Goal: Information Seeking & Learning: Learn about a topic

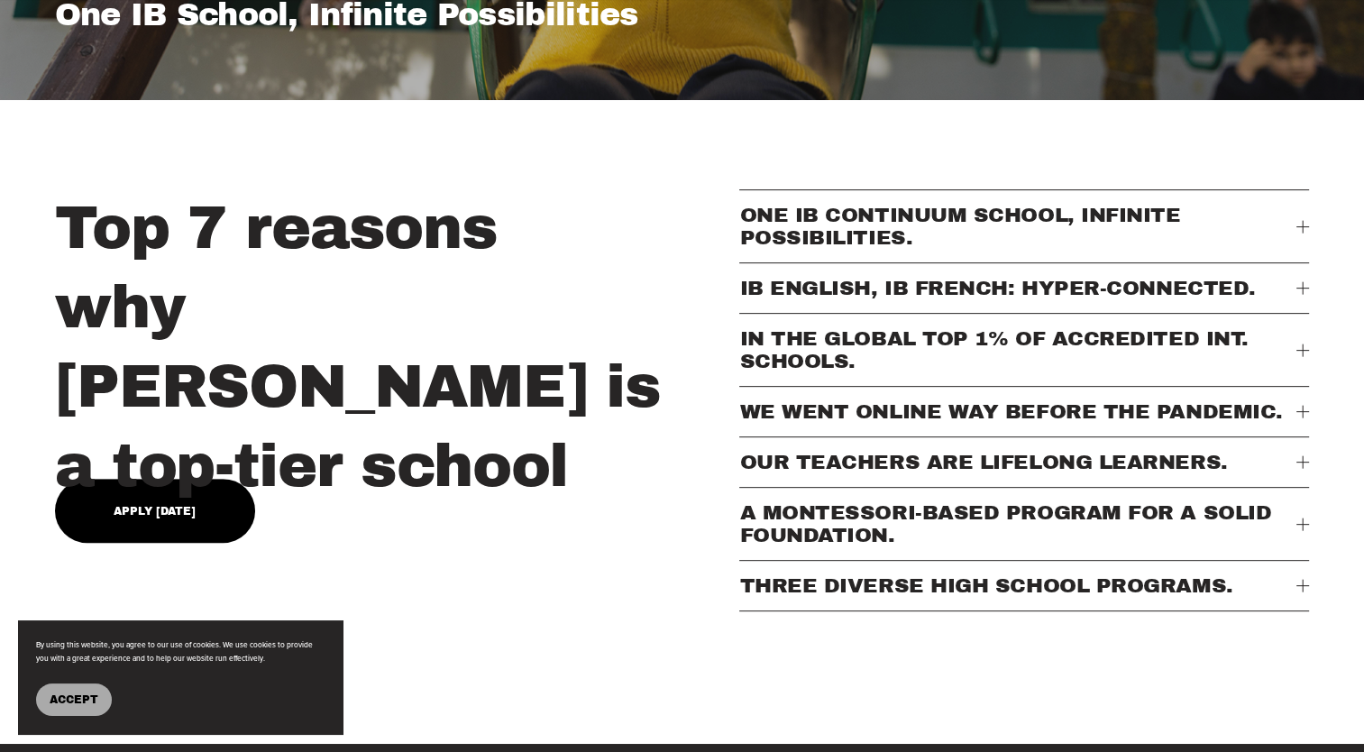
scroll to position [649, 0]
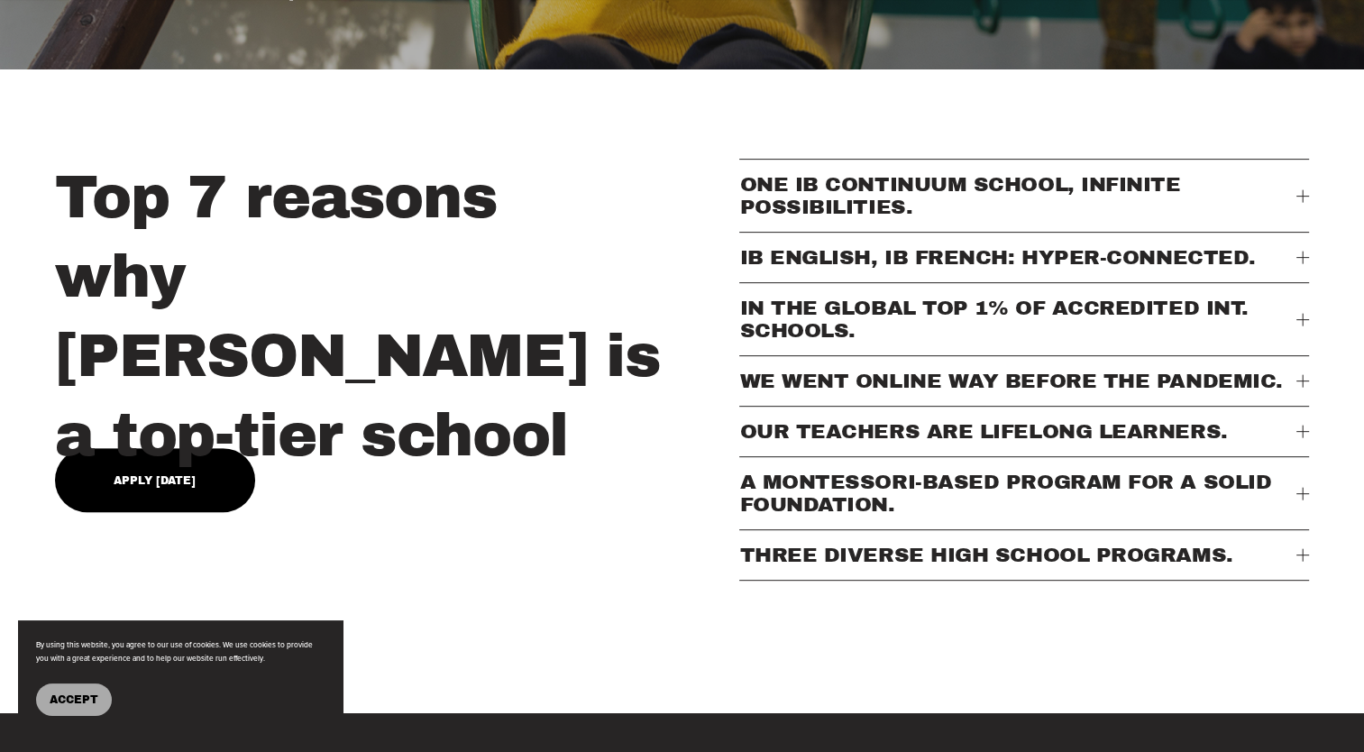
click at [1294, 516] on span "A MONTESSORI-BASED PROGRAM FOR A SOLID FOUNDATION." at bounding box center [1017, 493] width 557 height 45
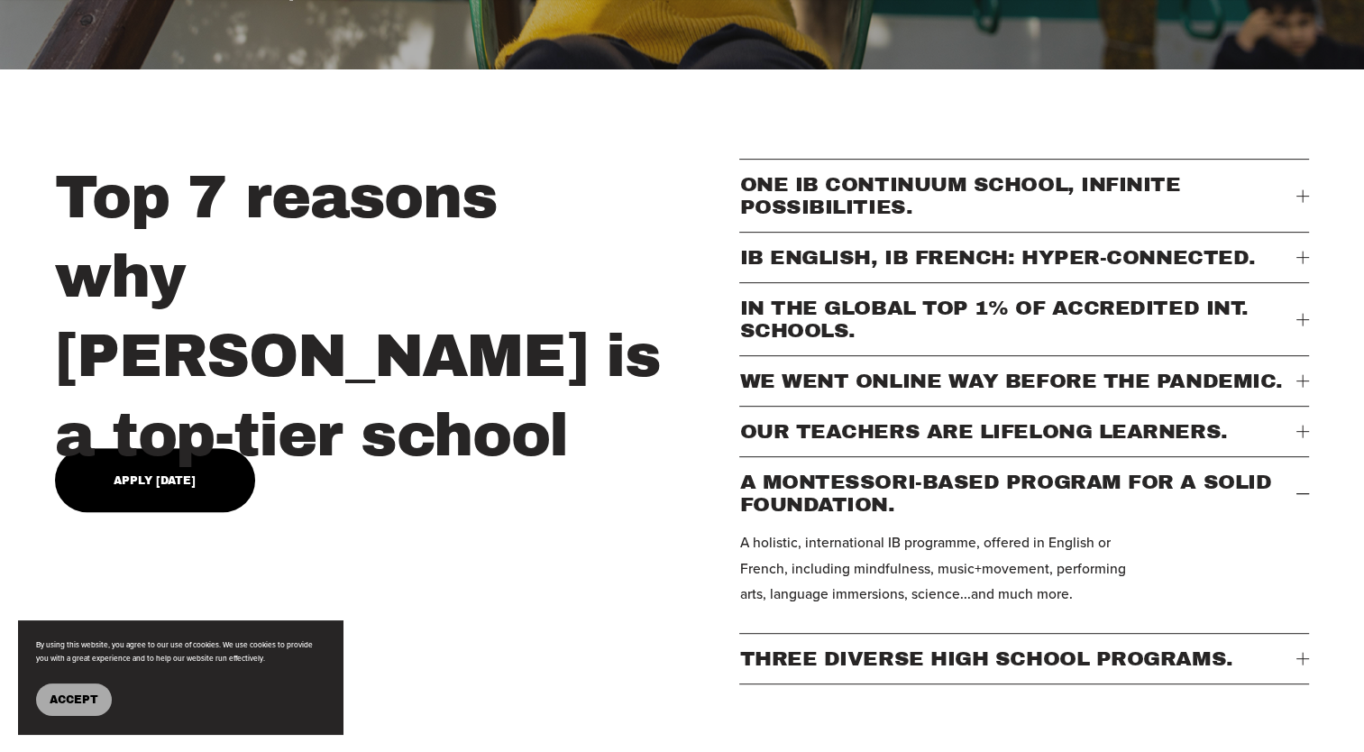
type input "*****"
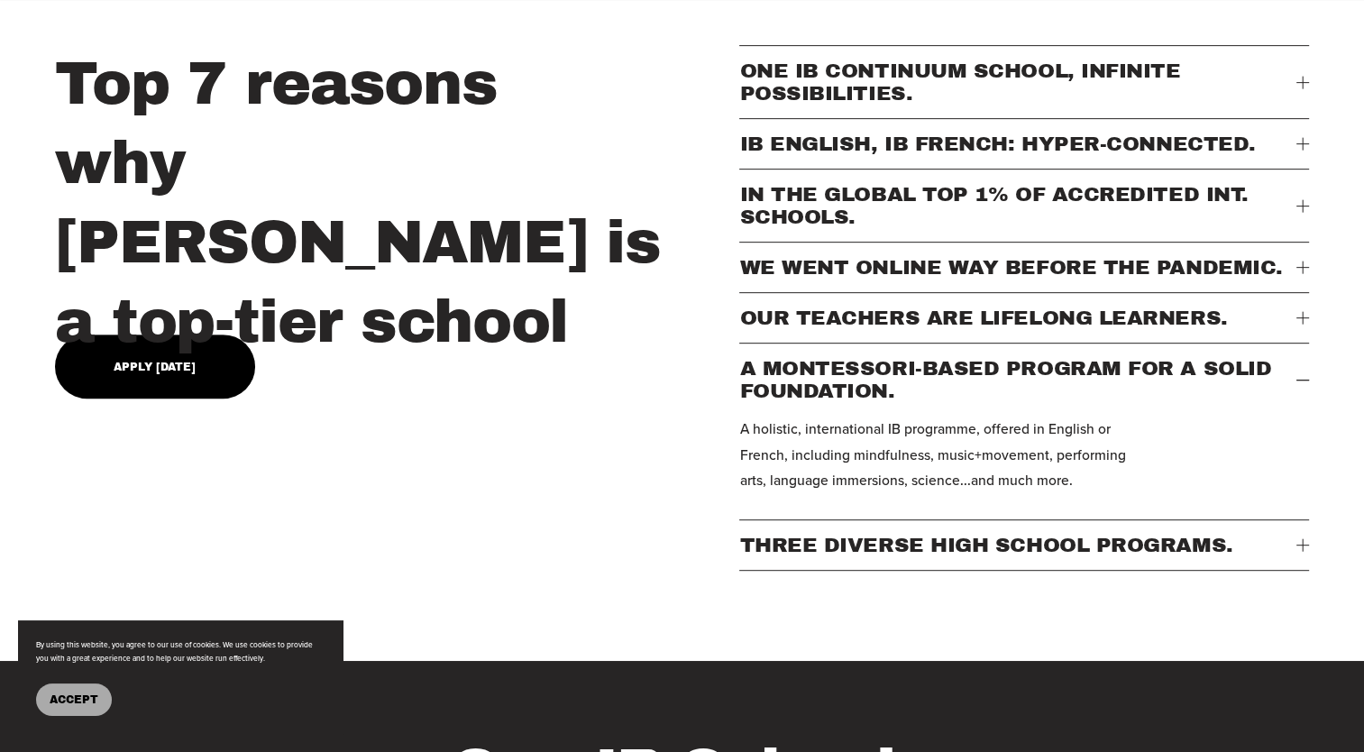
scroll to position [865, 0]
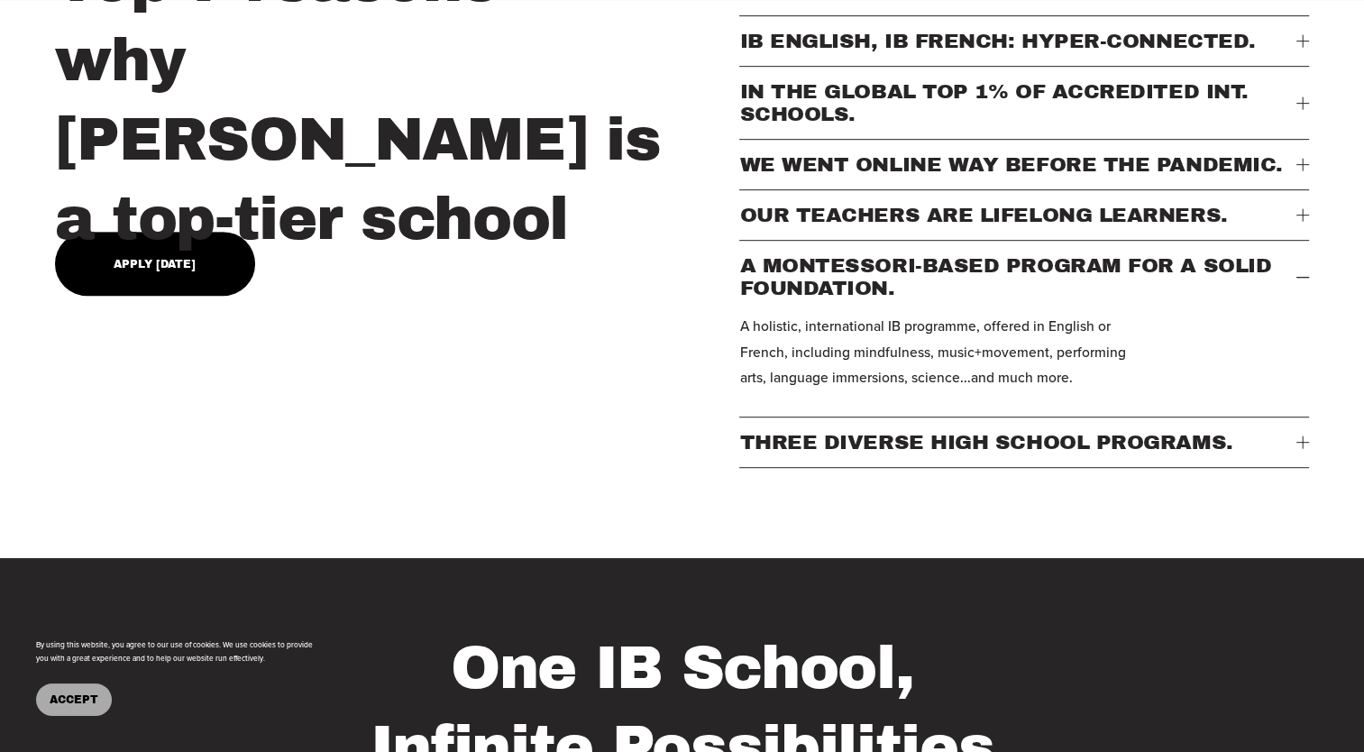
click at [1297, 448] on div at bounding box center [1302, 441] width 13 height 13
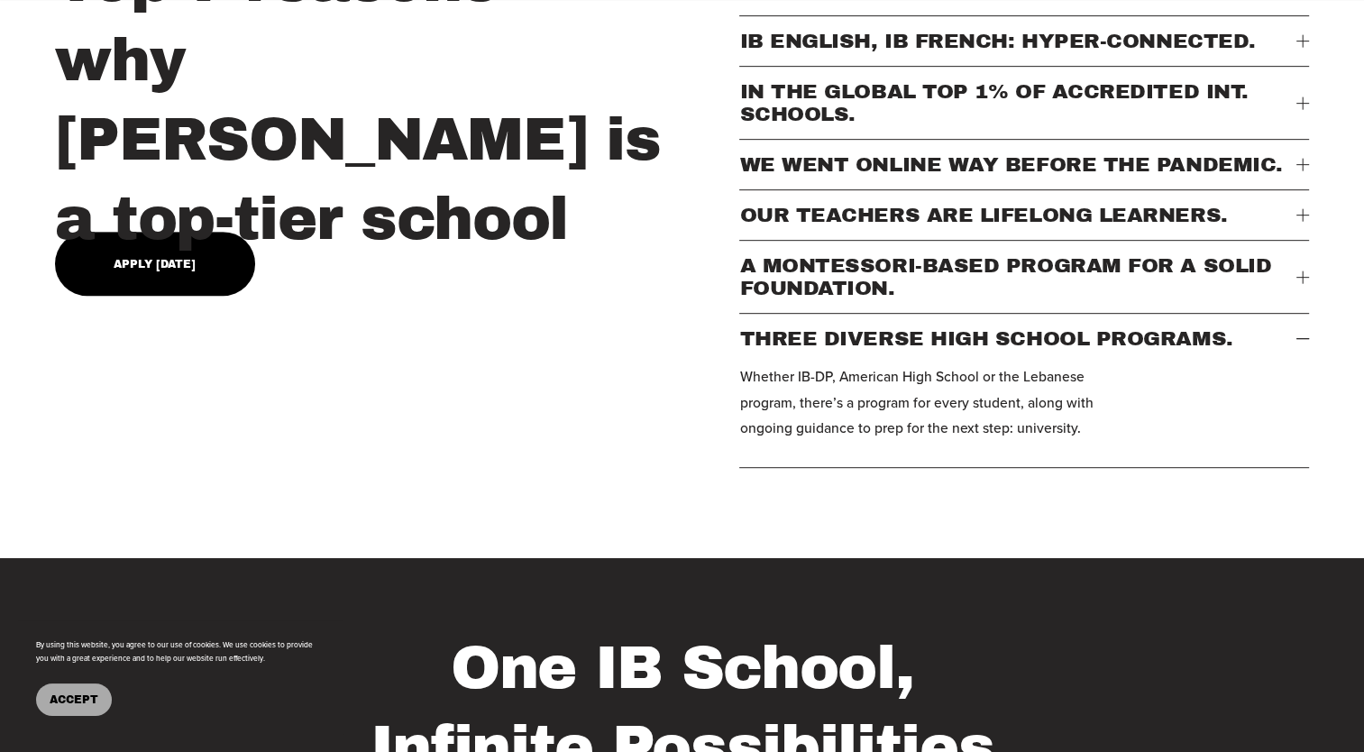
type input "*****"
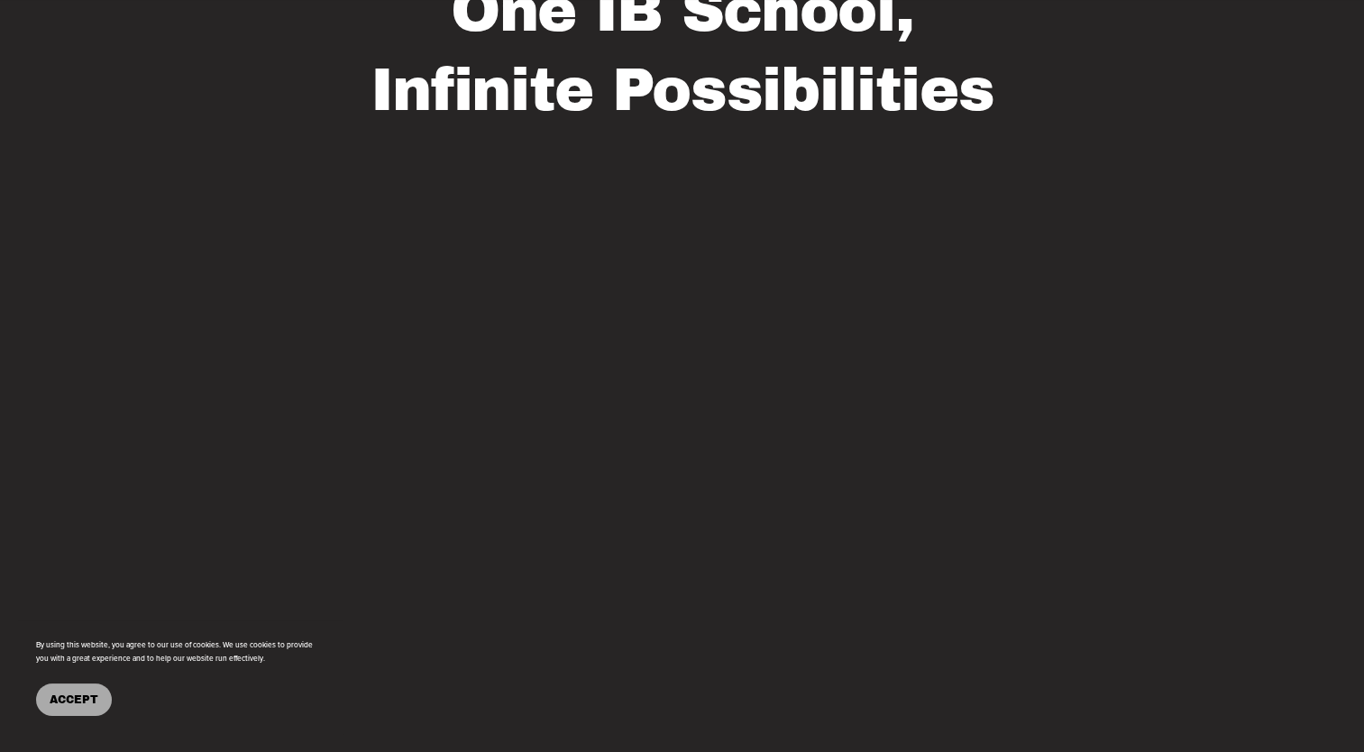
scroll to position [1559, 0]
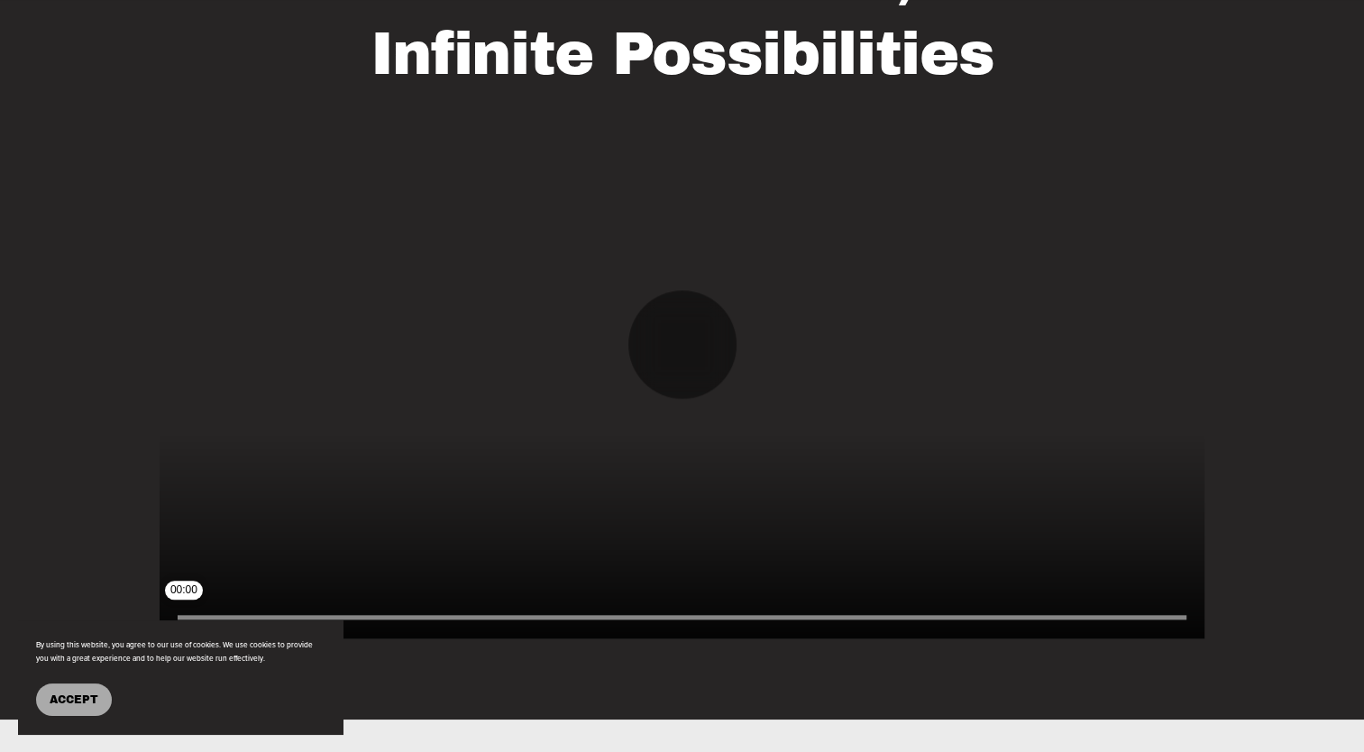
drag, startPoint x: 668, startPoint y: 680, endPoint x: -4, endPoint y: 697, distance: 671.8
click at [178, 623] on input "Seek" at bounding box center [682, 616] width 1008 height 13
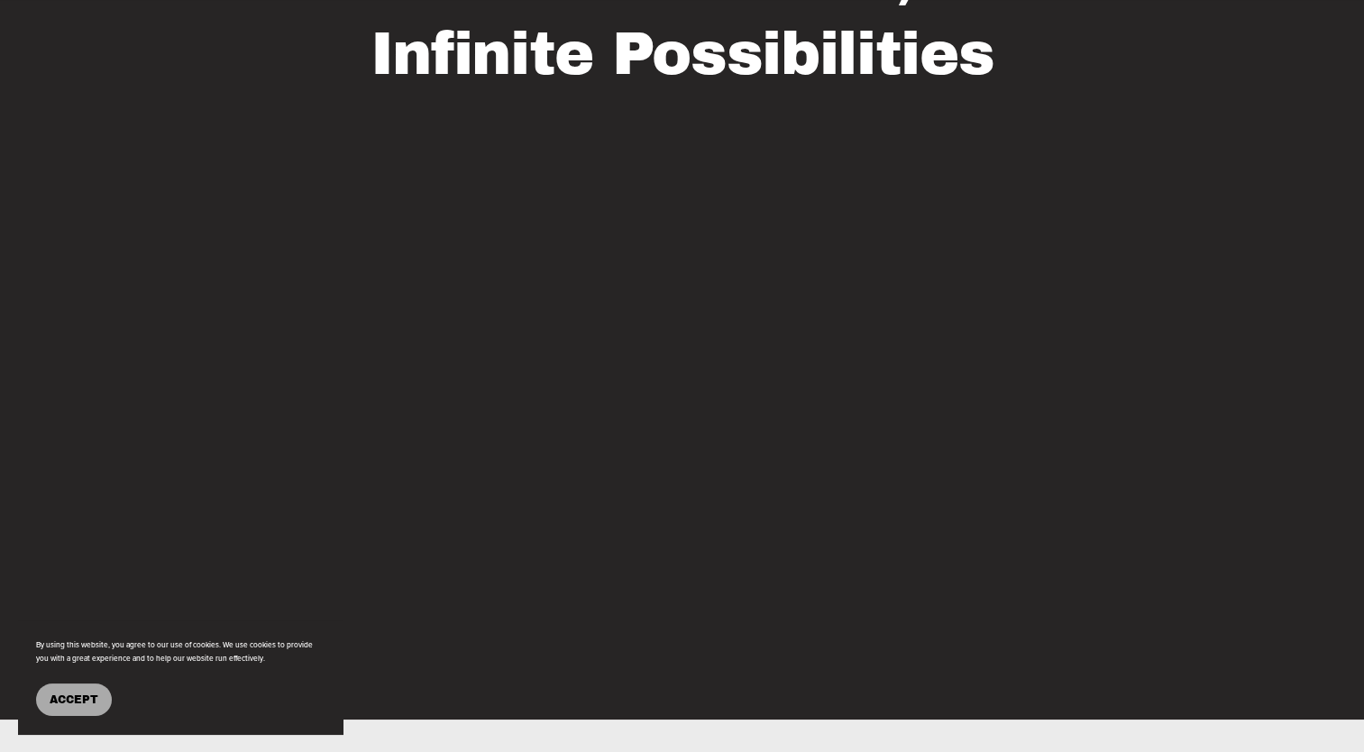
drag, startPoint x: 72, startPoint y: 694, endPoint x: 10, endPoint y: 545, distance: 161.2
click at [10, 545] on div "One IB School, Infinite Possibilities Play % buffered 00:00" at bounding box center [682, 292] width 1364 height 764
click at [70, 693] on span "Accept" at bounding box center [74, 699] width 49 height 13
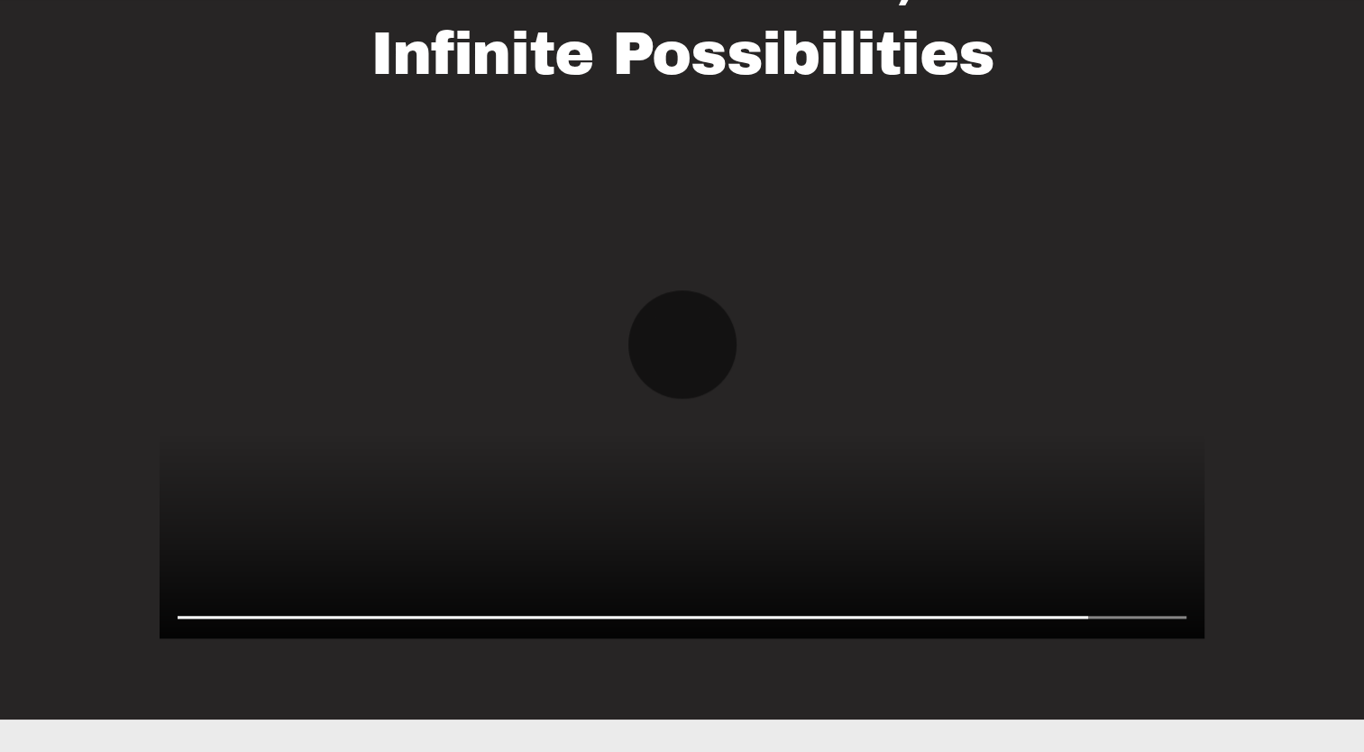
click at [1110, 539] on div at bounding box center [682, 343] width 1044 height 587
type input "*****"
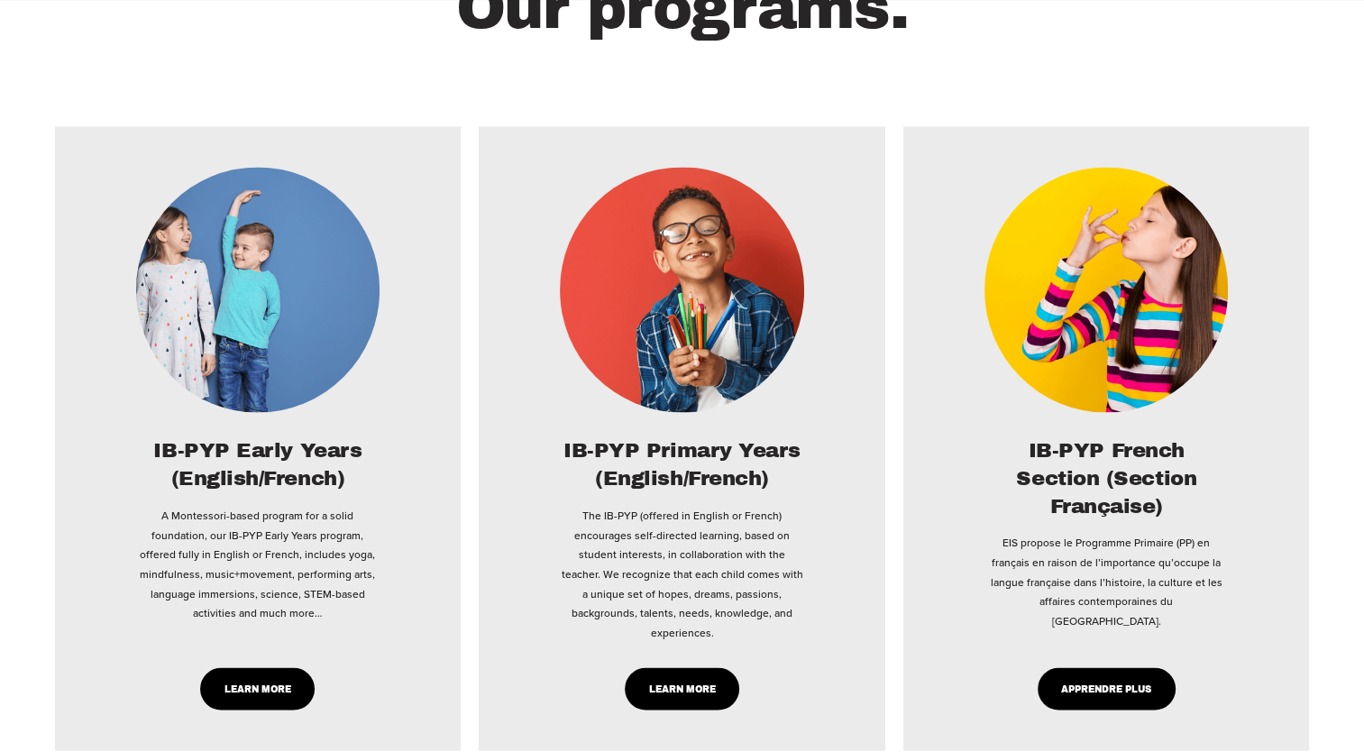
scroll to position [2941, 0]
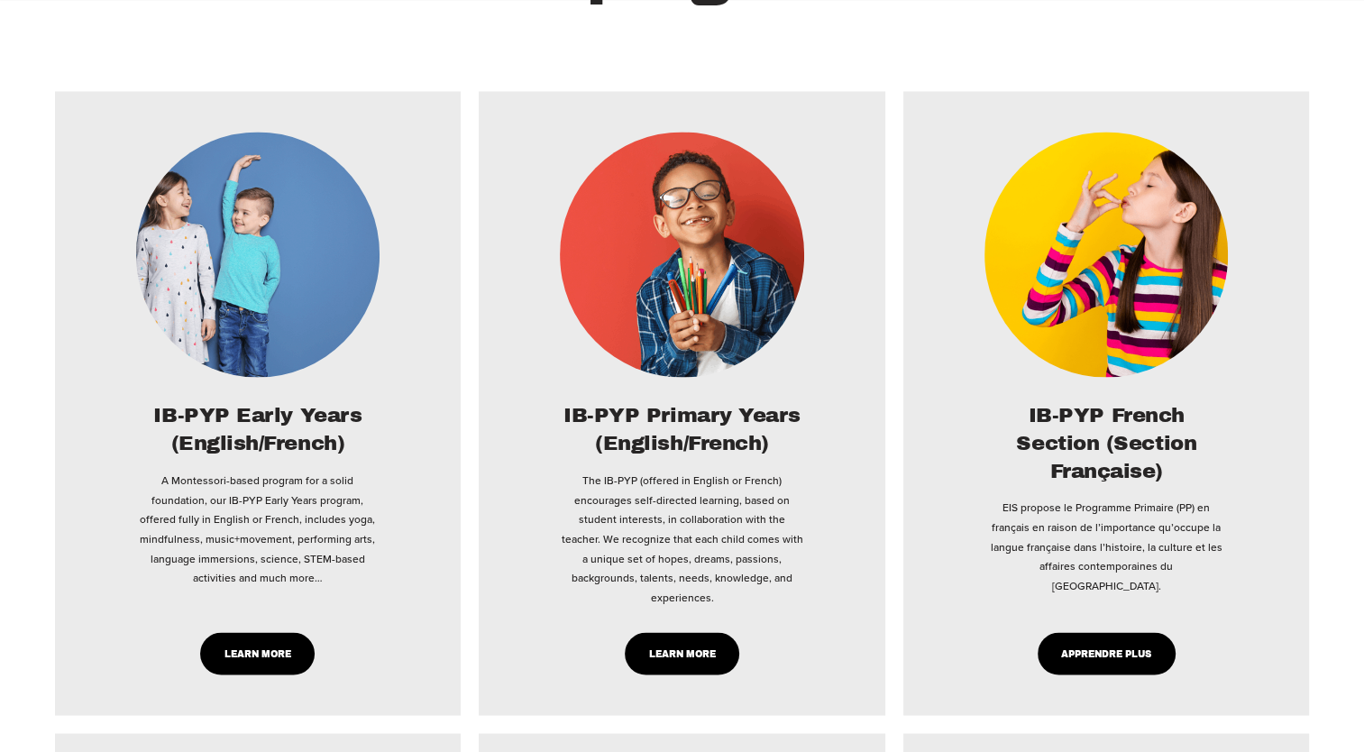
click at [678, 654] on link "Learn More" at bounding box center [682, 653] width 114 height 42
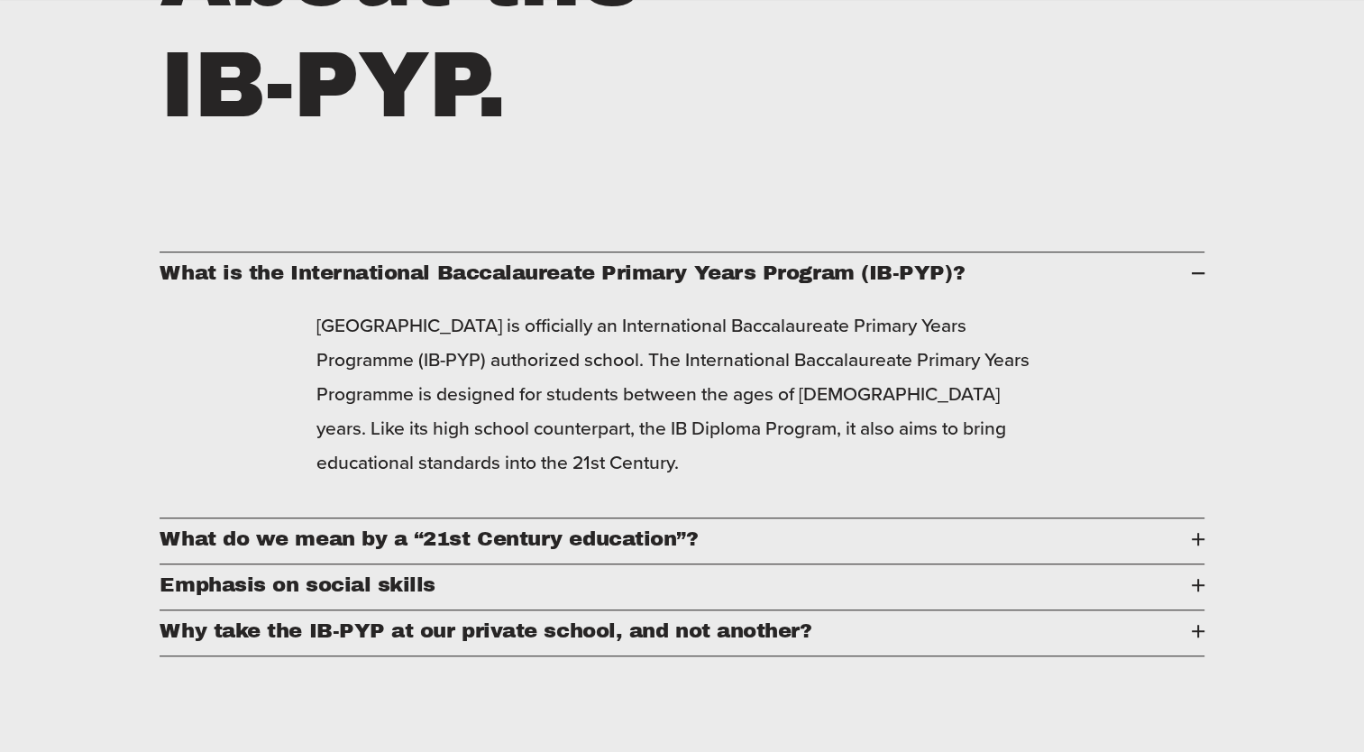
scroll to position [865, 0]
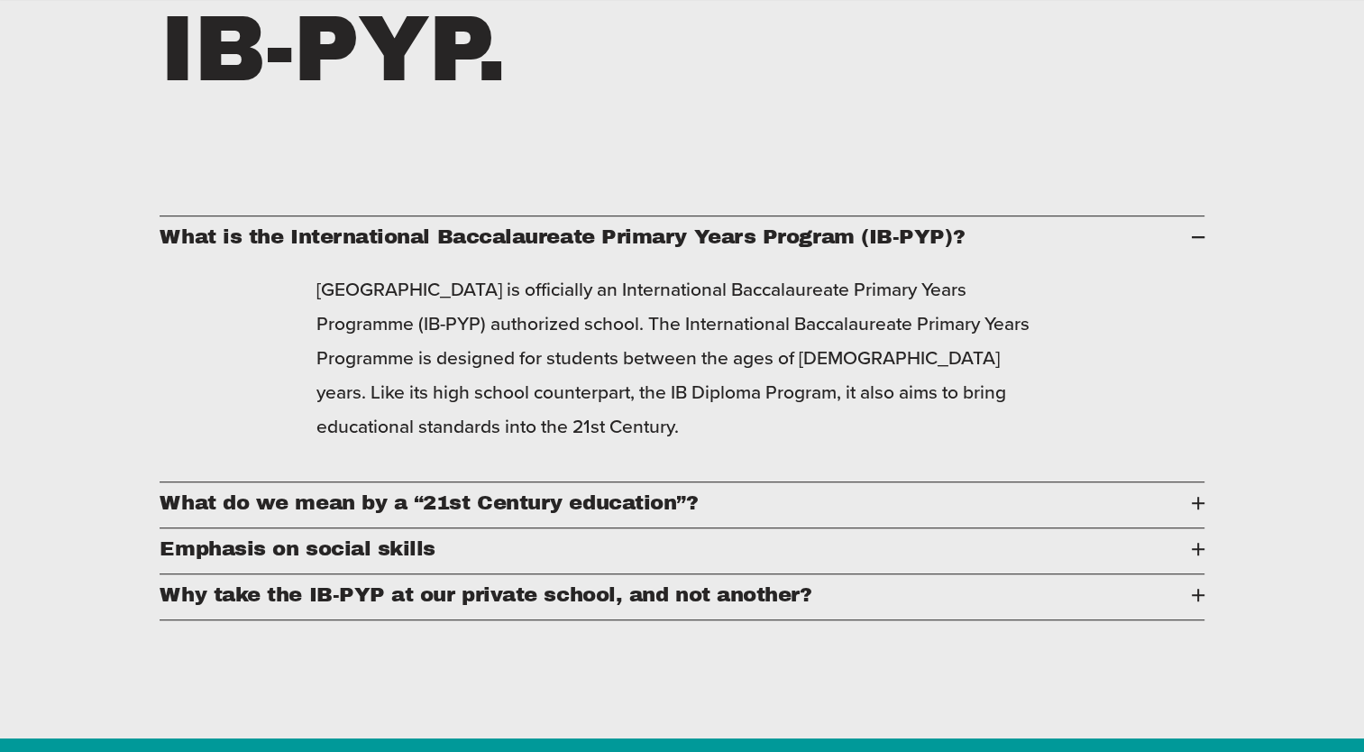
drag, startPoint x: 1363, startPoint y: 137, endPoint x: 1360, endPoint y: 106, distance: 30.8
click at [1360, 106] on div "About the IB-PYP. What is the International Baccalaureate Primary Years Program…" at bounding box center [682, 266] width 1364 height 764
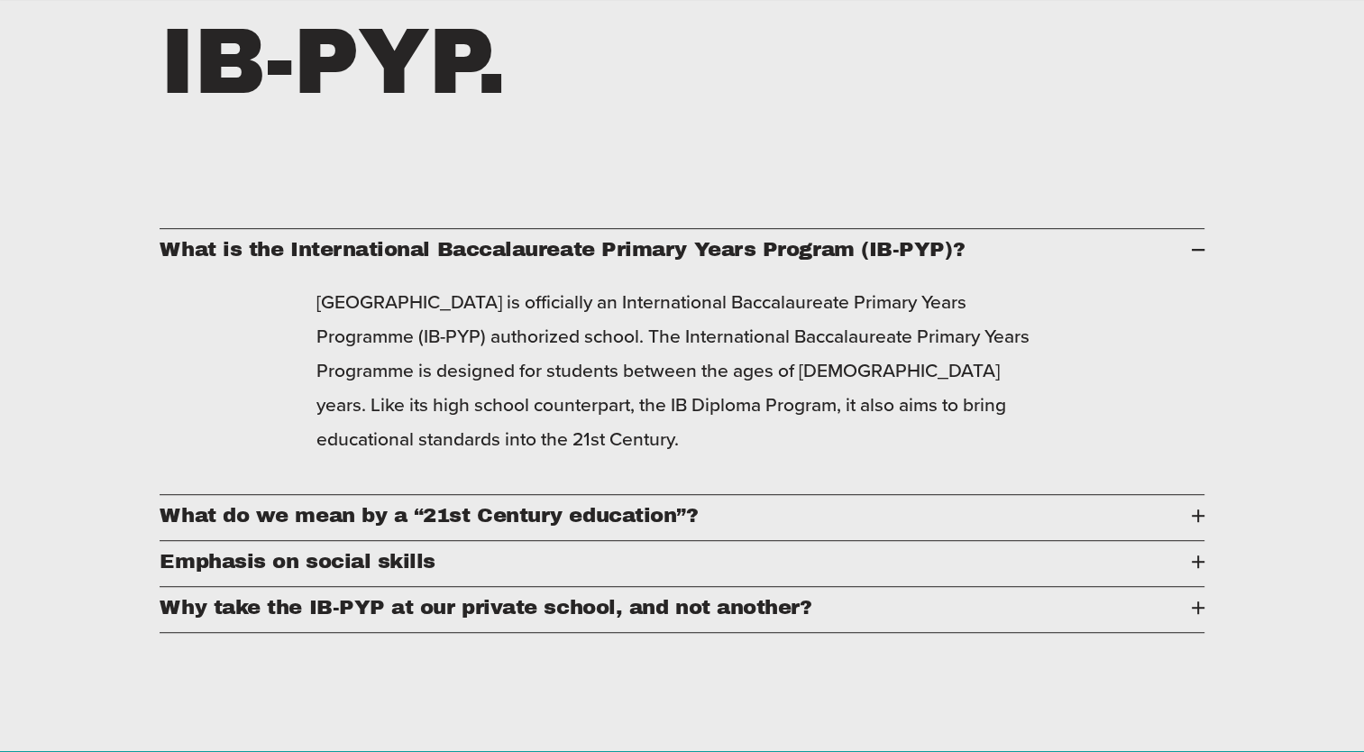
scroll to position [856, 0]
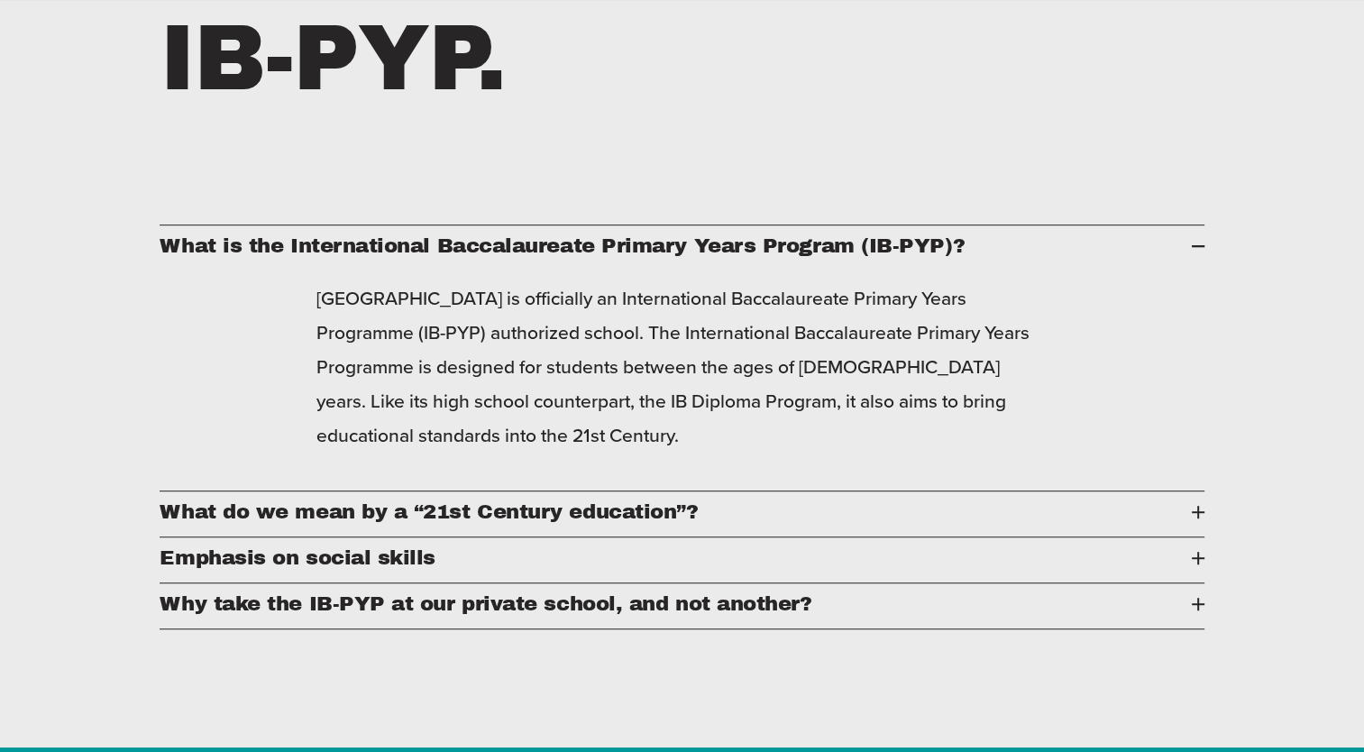
click at [984, 615] on span "Why take the IB-PYP at our private school, and not another?" at bounding box center [675, 603] width 1031 height 23
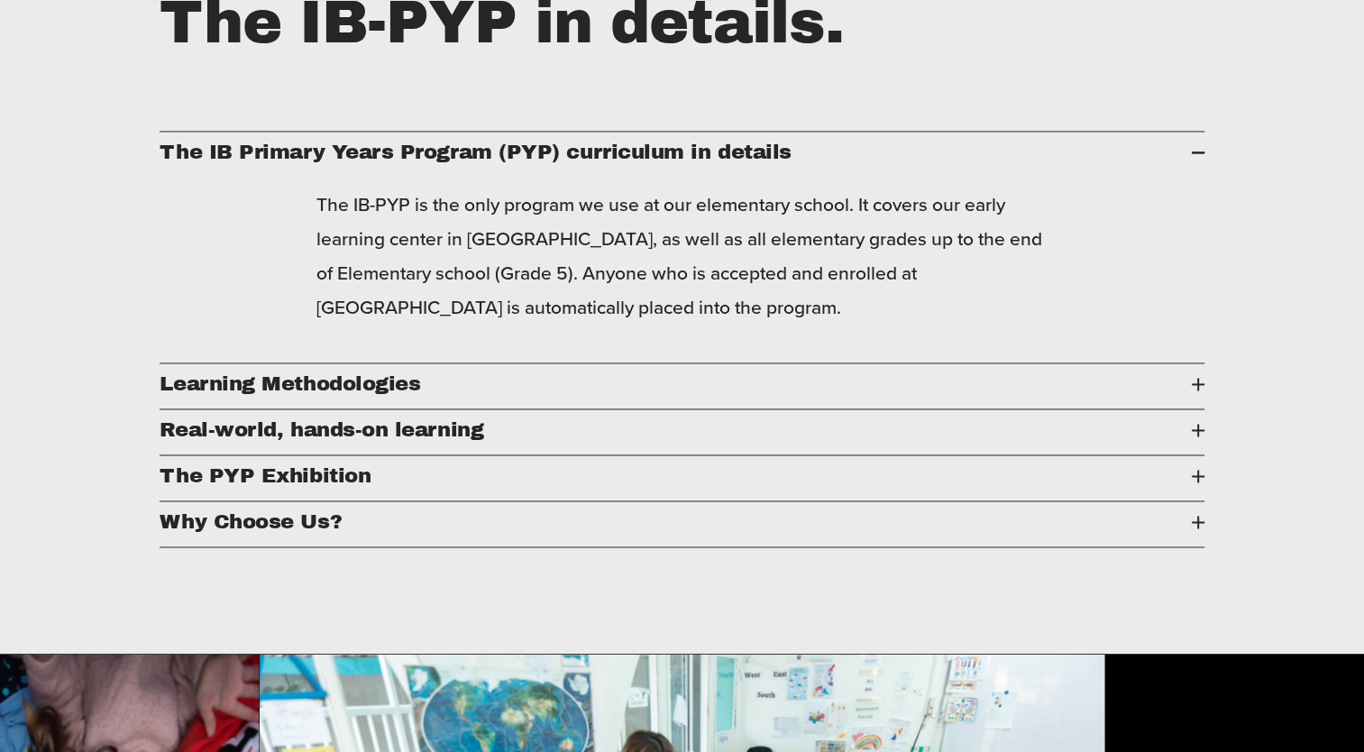
scroll to position [2804, 0]
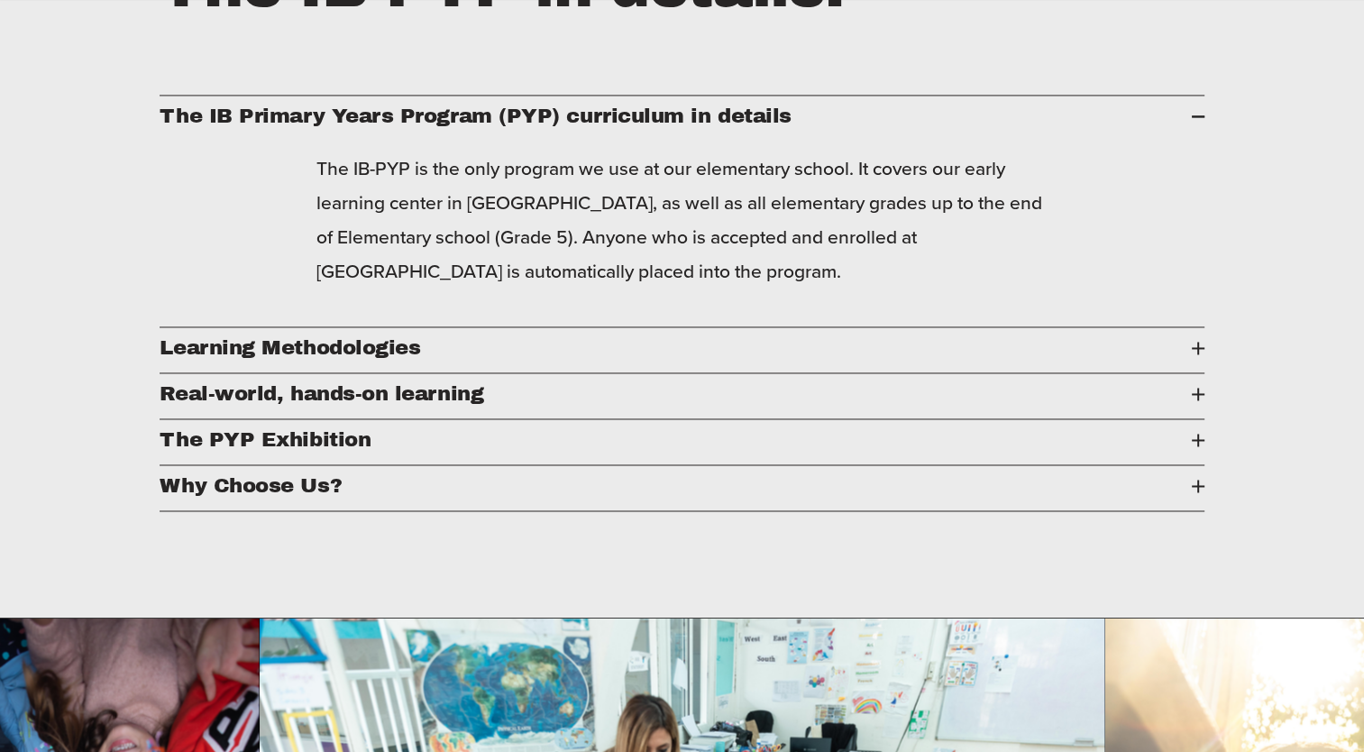
click at [1186, 359] on span "Learning Methodologies" at bounding box center [675, 347] width 1031 height 23
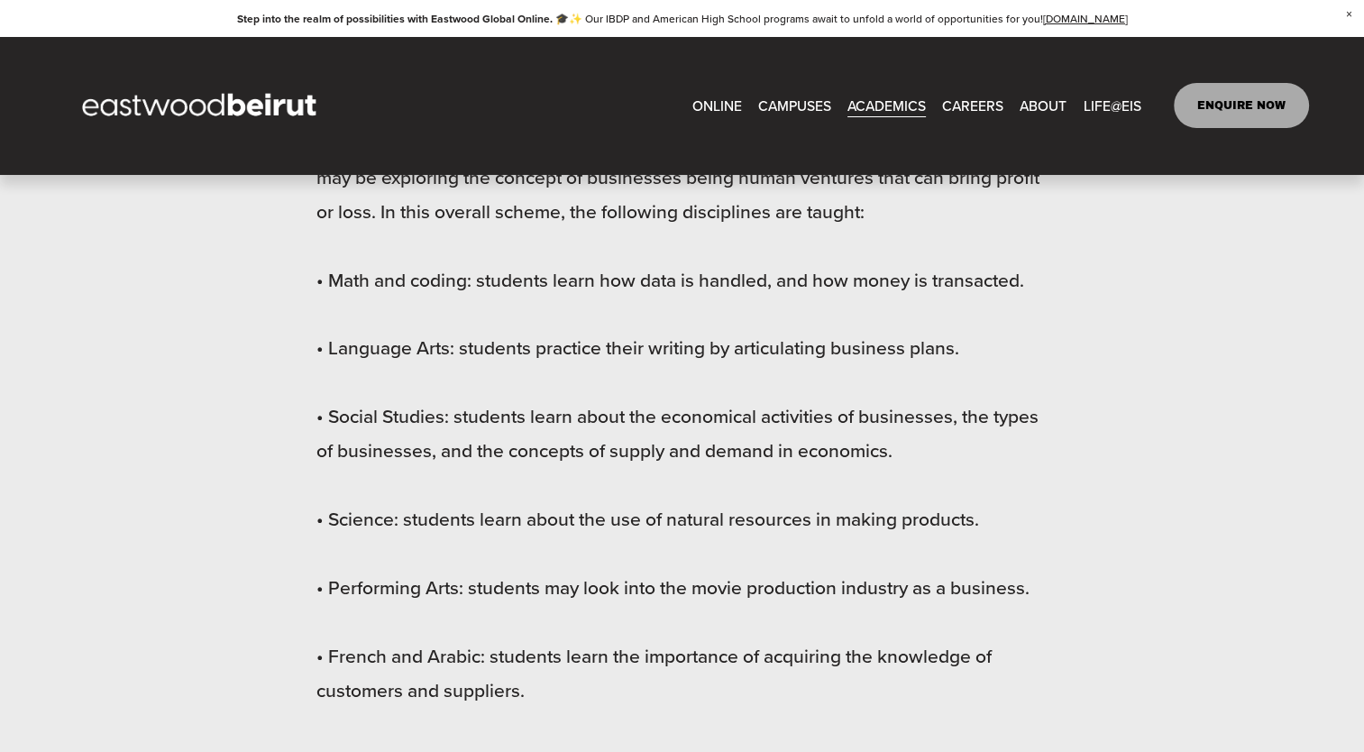
scroll to position [3705, 0]
click at [1148, 481] on div "How do children learn differently with the IB-PYP at our school in Beirut? Our …" at bounding box center [682, 67] width 1044 height 1564
click at [0, 0] on span "Design + Technology" at bounding box center [0, 0] width 0 height 0
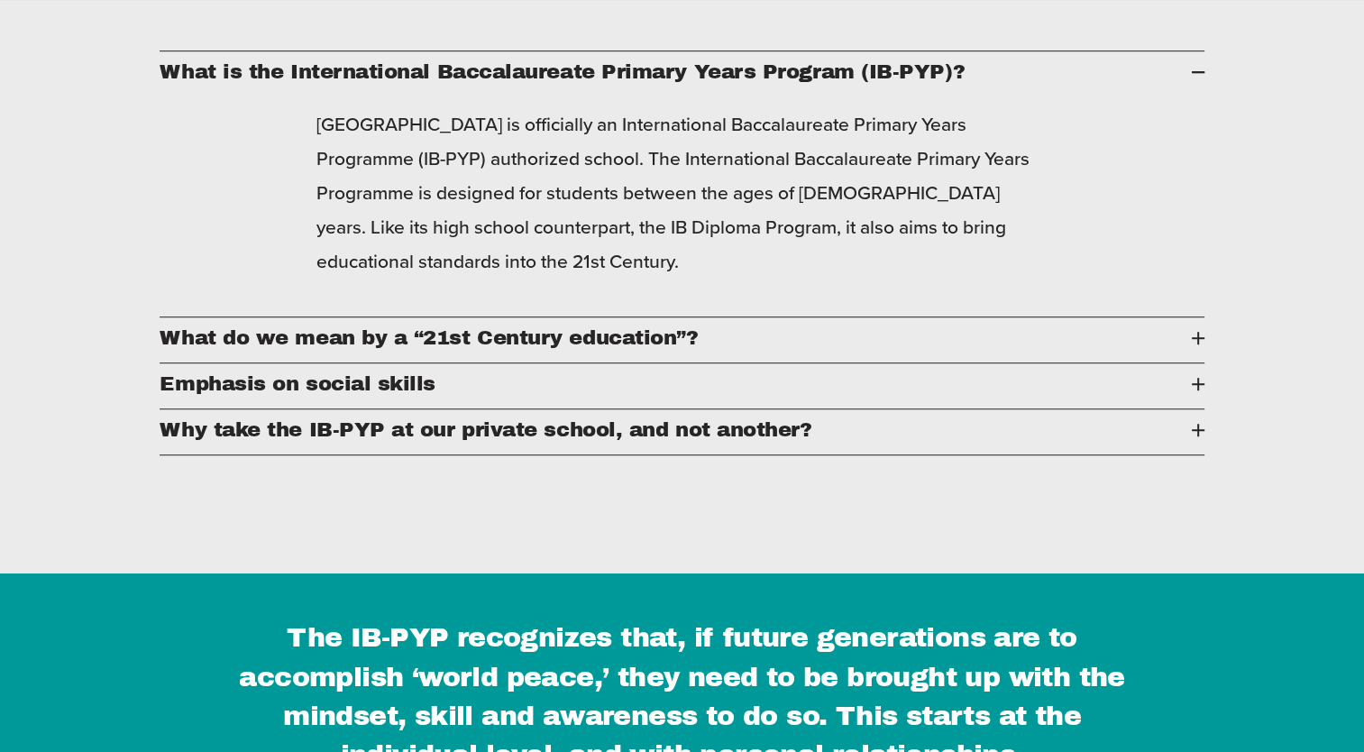
scroll to position [1046, 0]
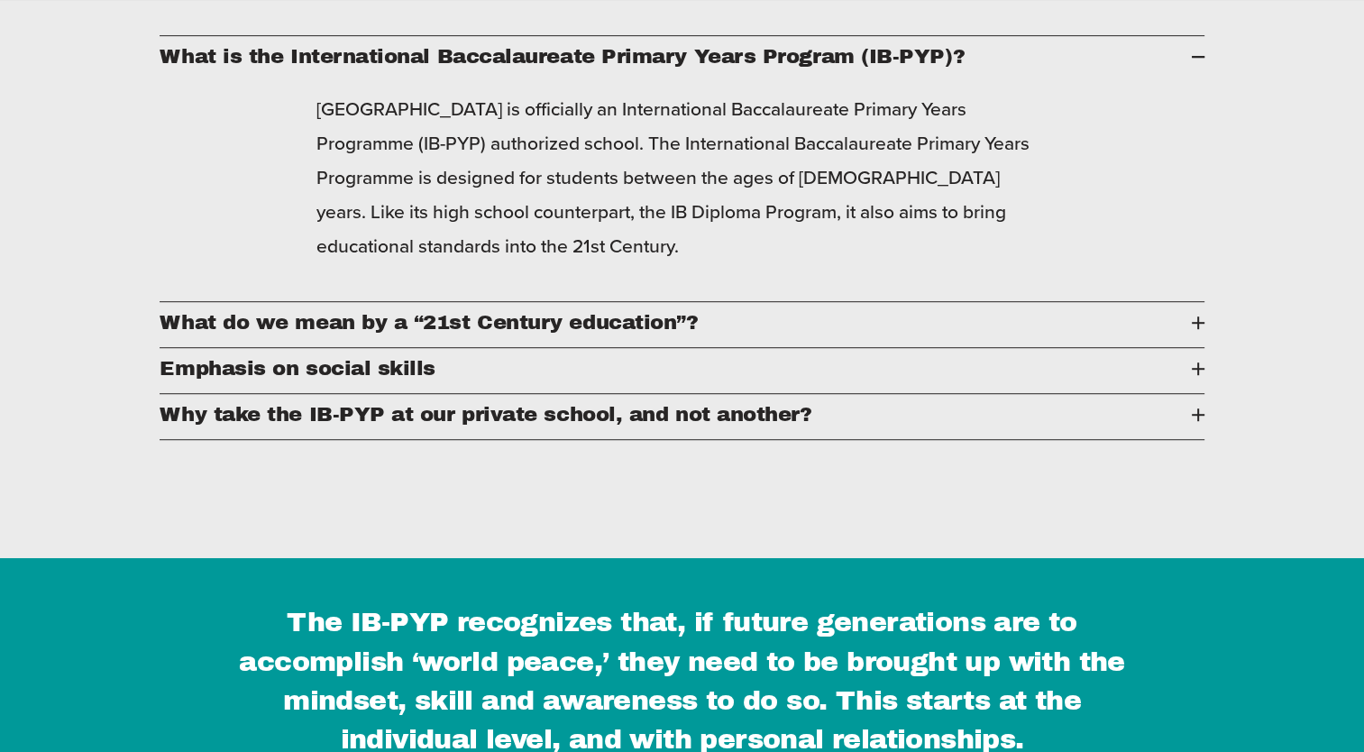
click at [1190, 380] on span "Emphasis on social skills" at bounding box center [675, 368] width 1031 height 23
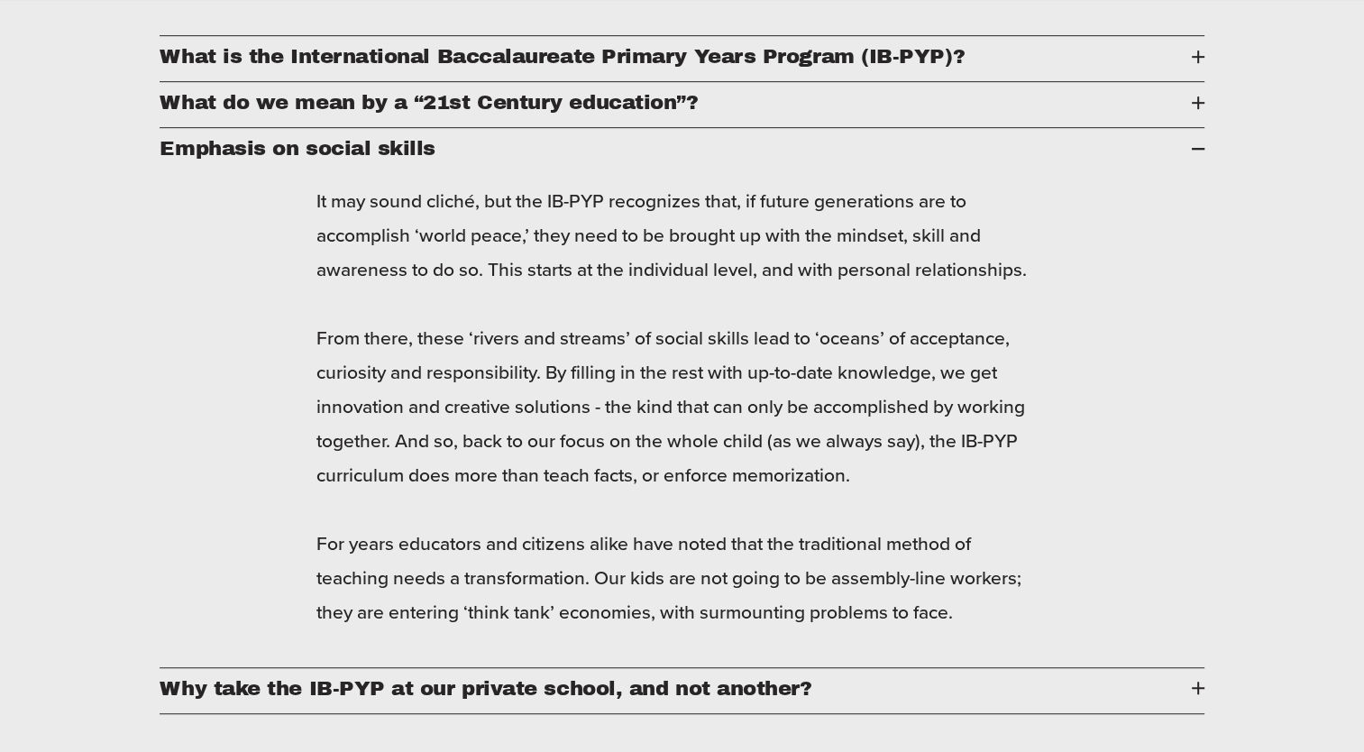
click at [1194, 694] on div at bounding box center [1198, 687] width 13 height 13
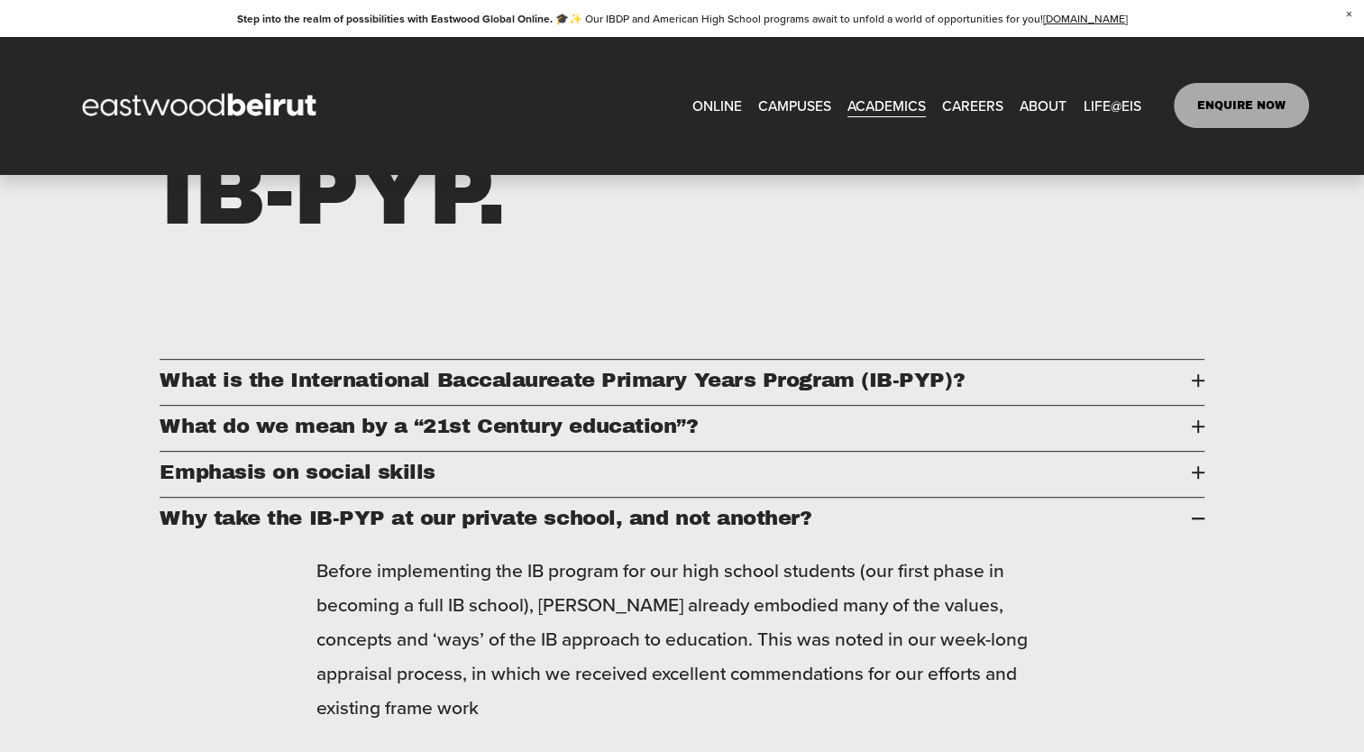
scroll to position [721, 0]
click at [1183, 384] on span "What is the International Baccalaureate Primary Years Program (IB-PYP)?" at bounding box center [675, 381] width 1031 height 23
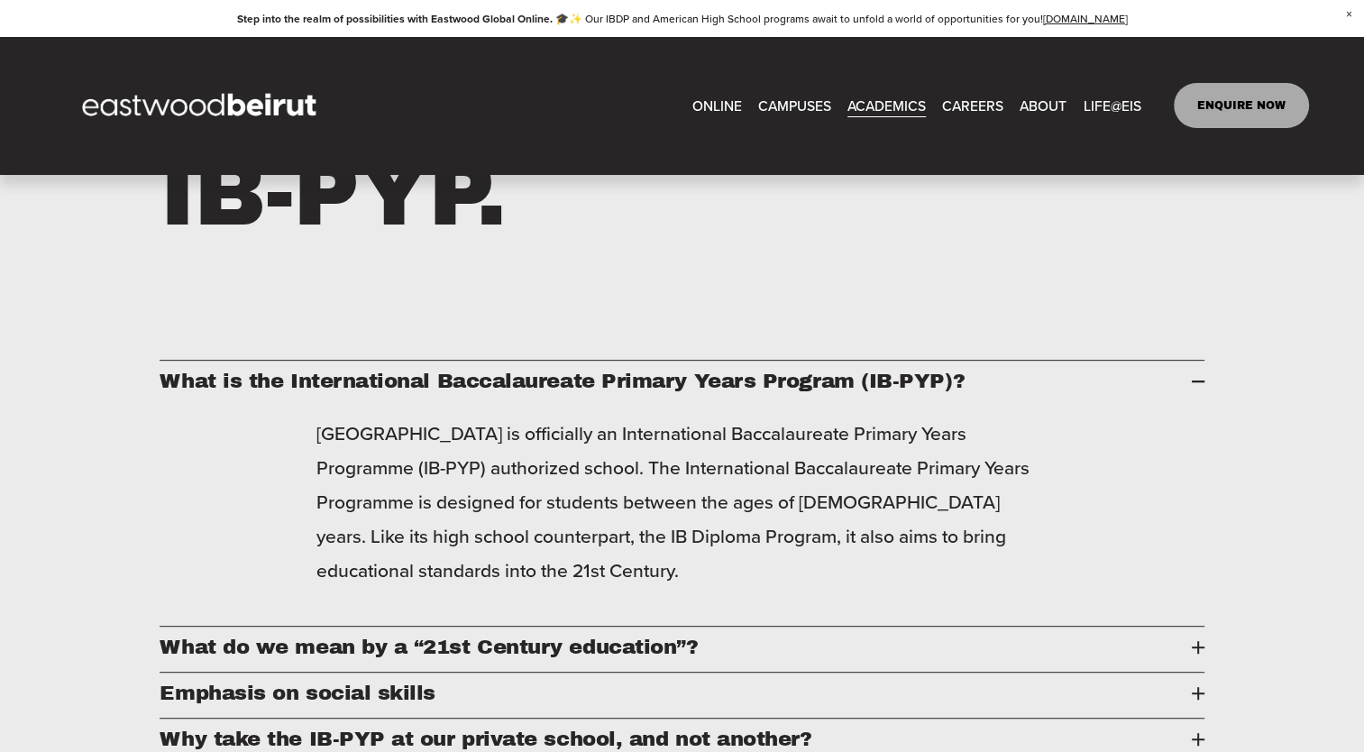
click at [1197, 654] on div at bounding box center [1198, 647] width 2 height 13
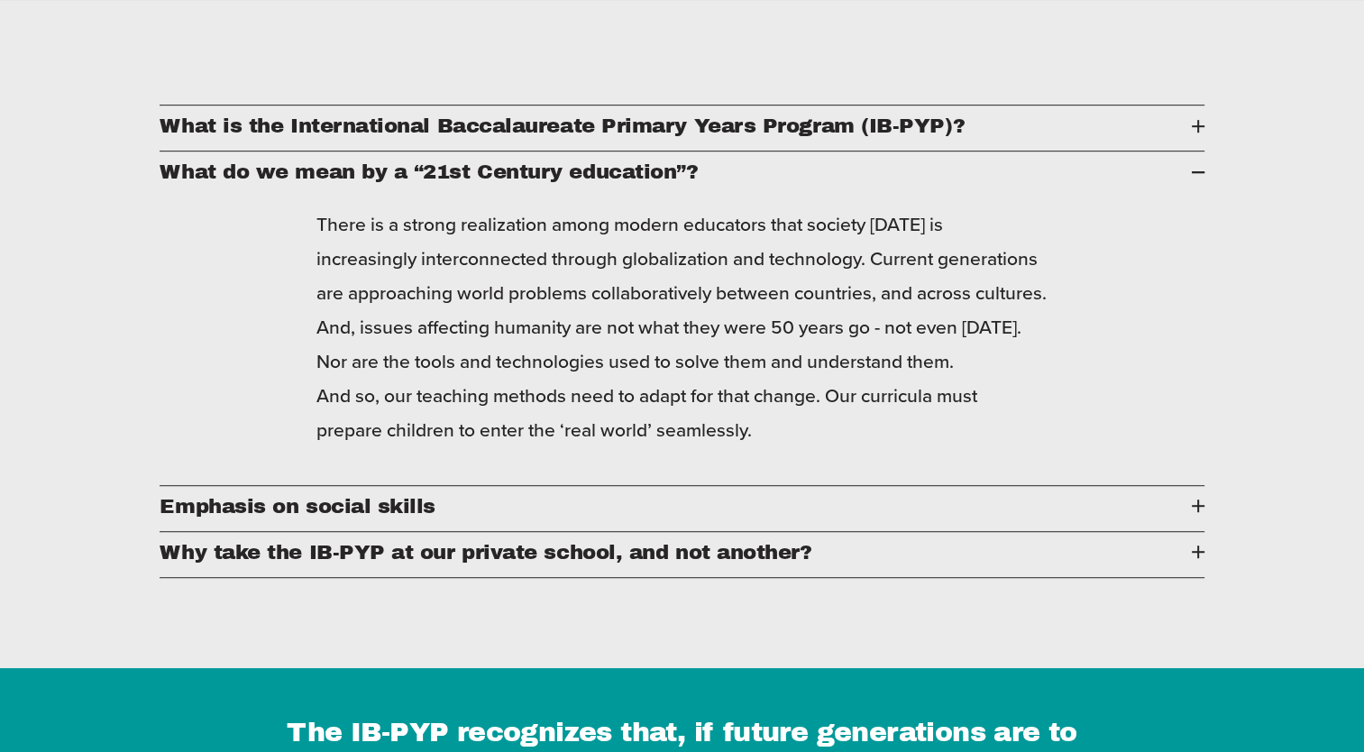
scroll to position [1082, 0]
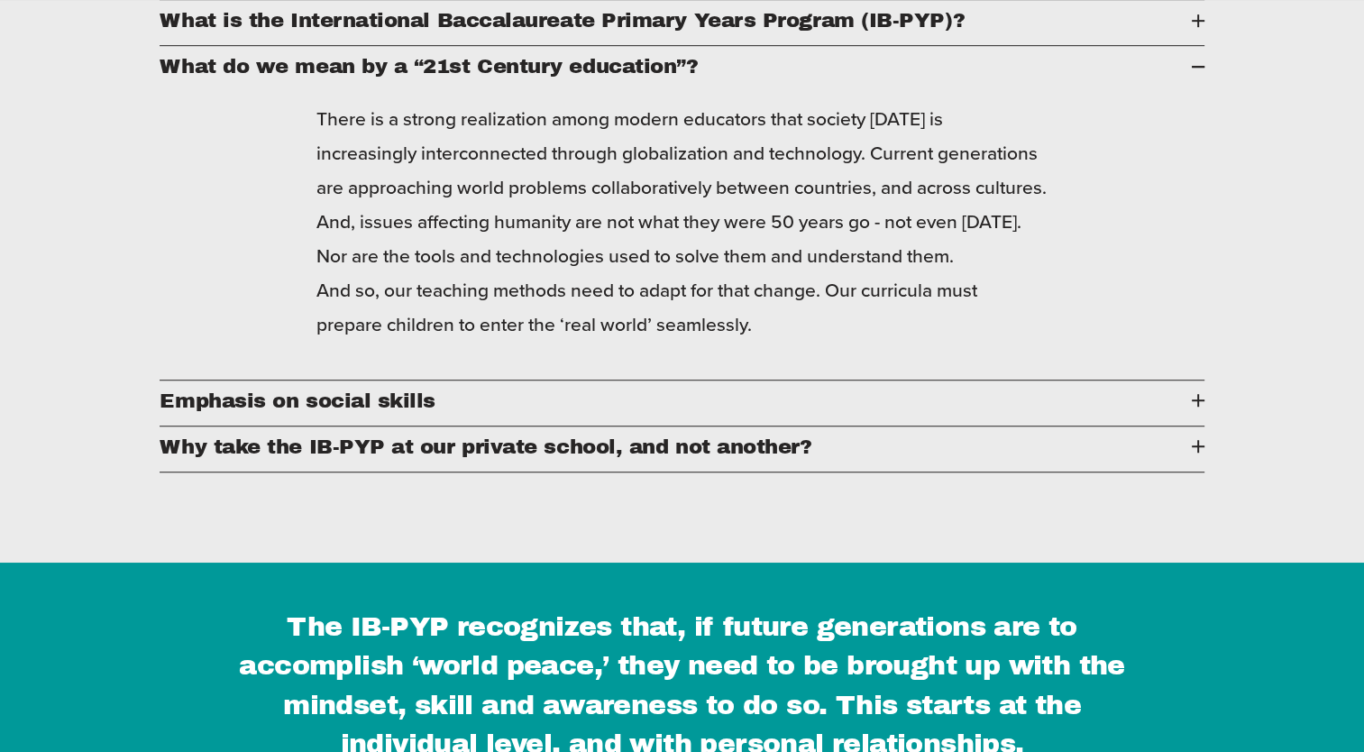
click at [1194, 407] on div at bounding box center [1198, 400] width 13 height 13
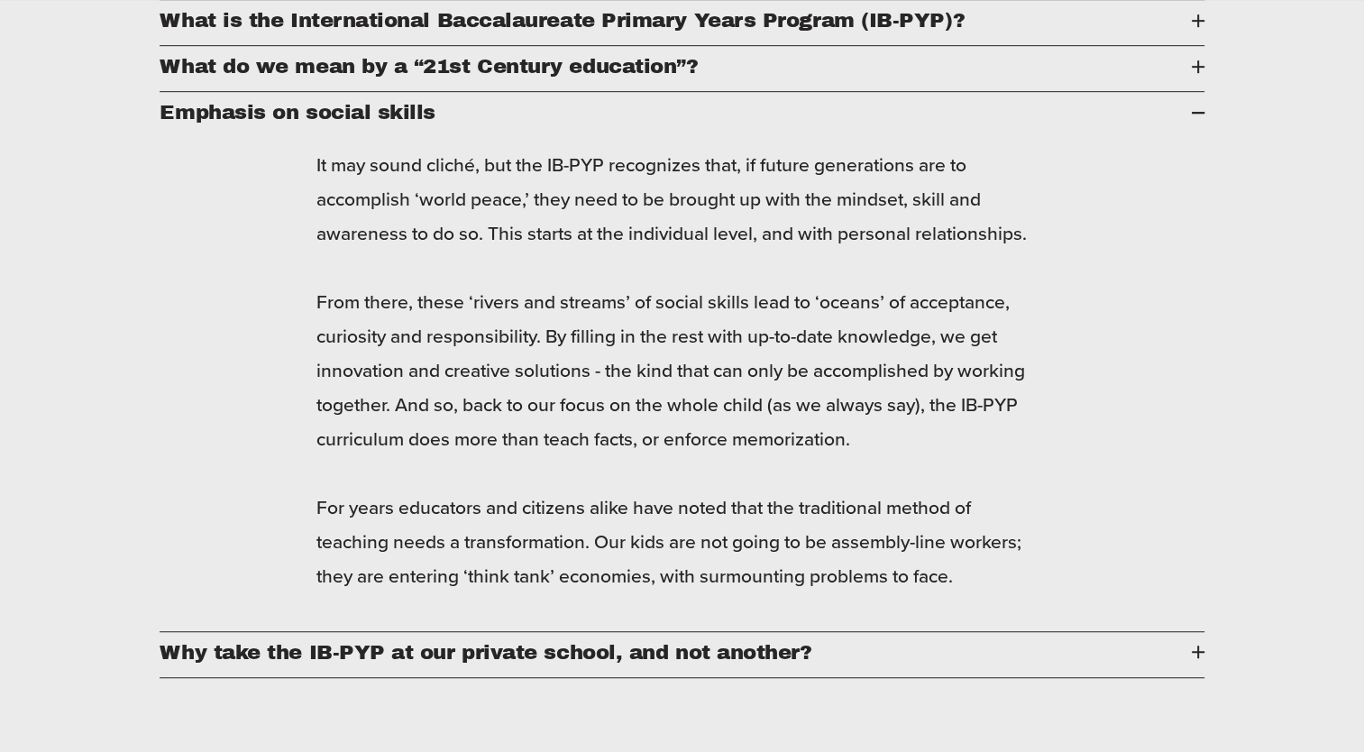
click at [1186, 663] on span "Why take the IB-PYP at our private school, and not another?" at bounding box center [675, 652] width 1031 height 23
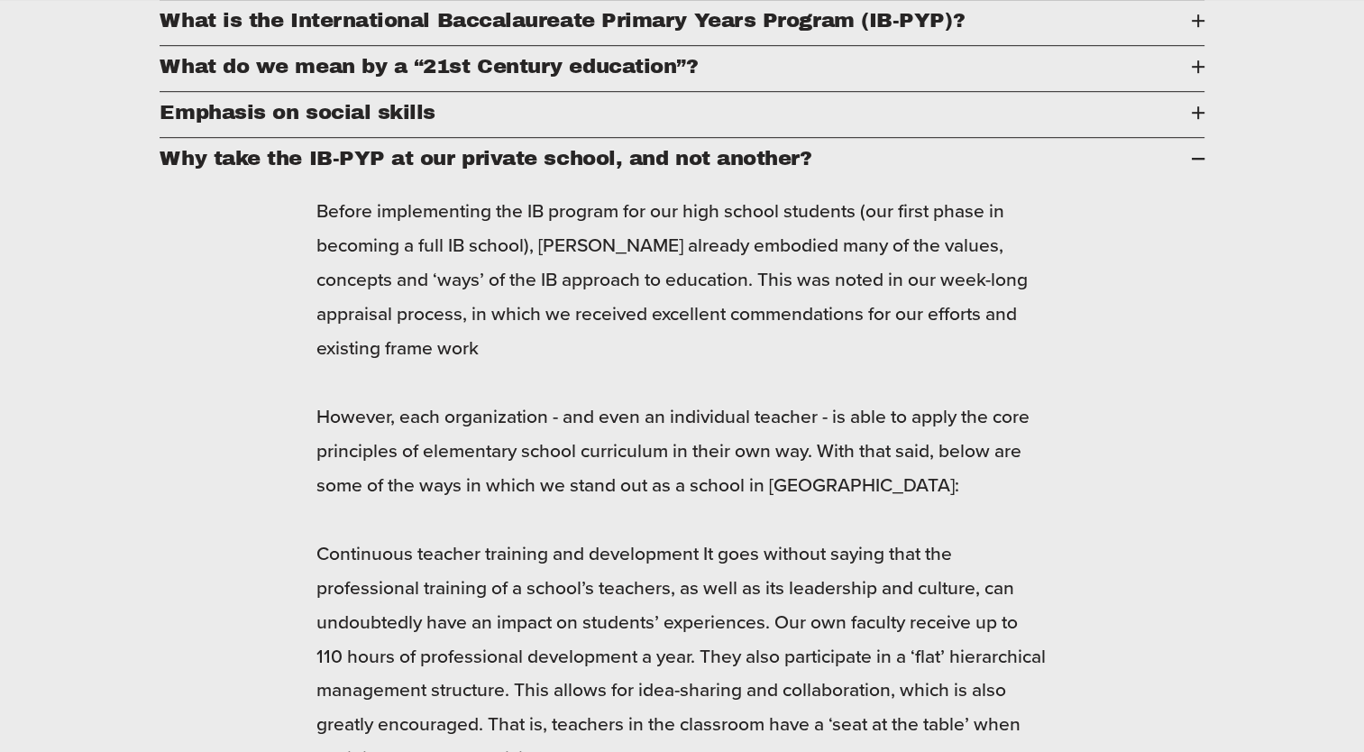
click at [1327, 330] on div "About the IB-PYP. What is the International Baccalaureate Primary Years Program…" at bounding box center [682, 445] width 1364 height 1557
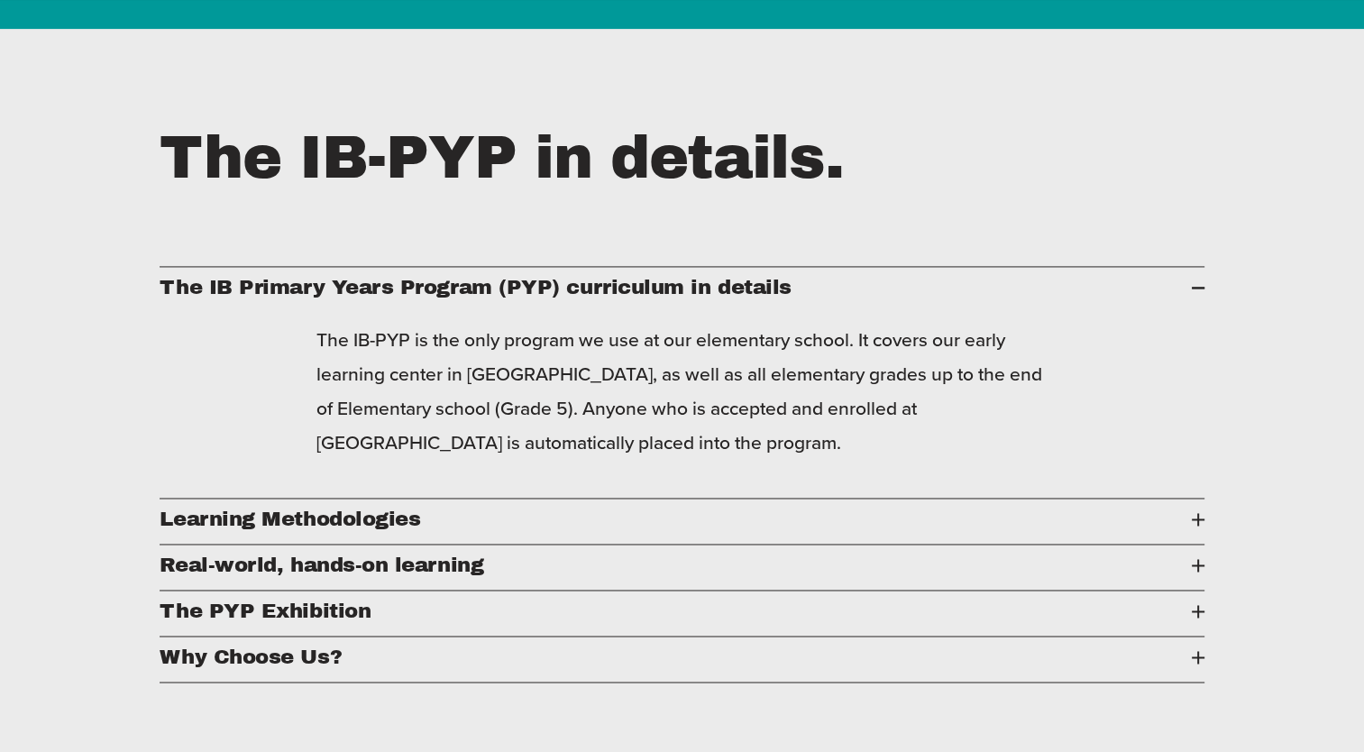
scroll to position [2704, 0]
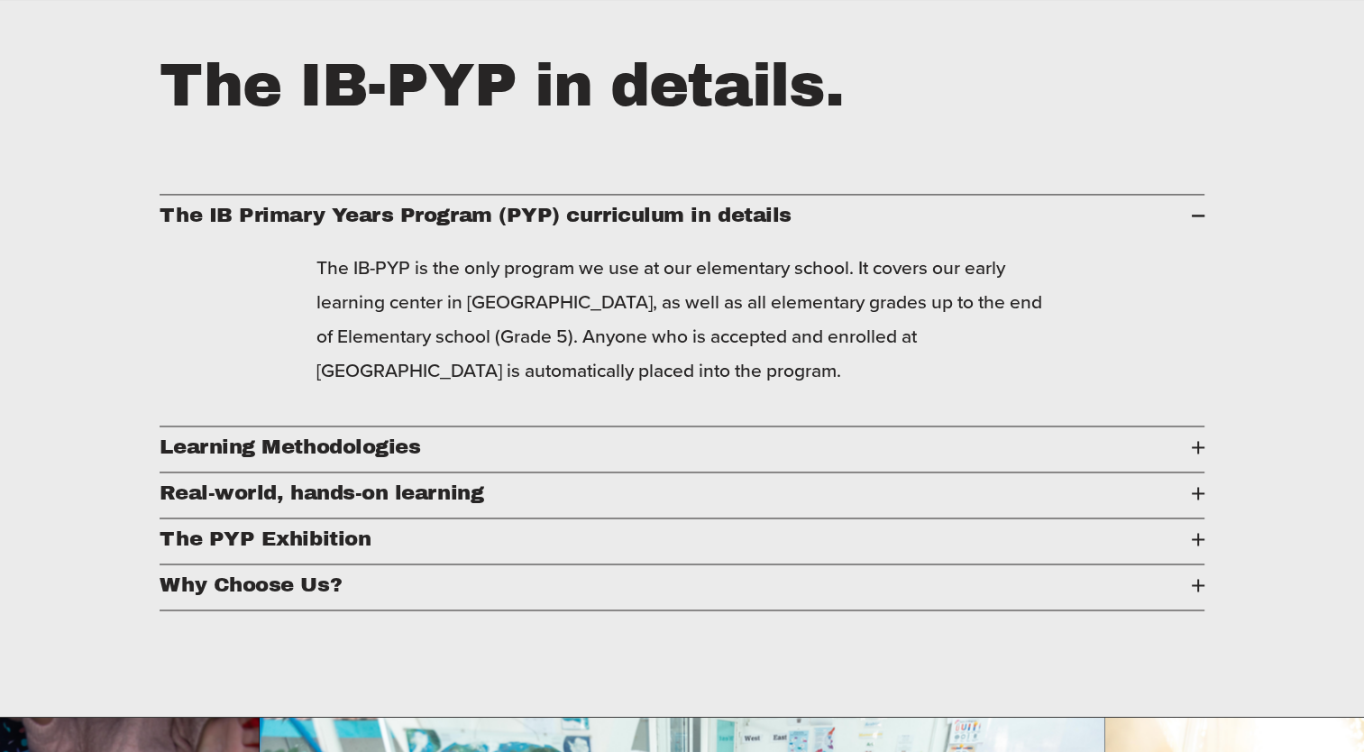
click at [1194, 499] on div at bounding box center [1198, 493] width 13 height 13
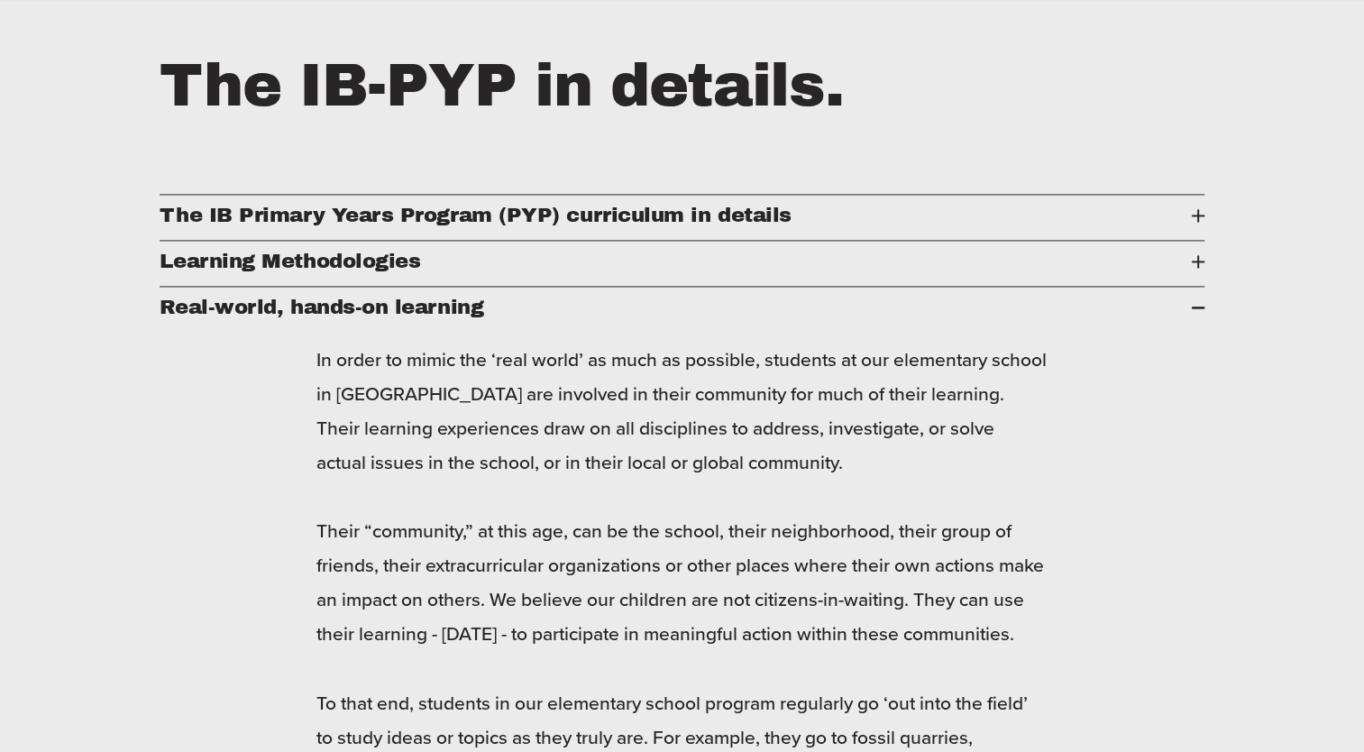
click at [1173, 226] on span "The IB Primary Years Program (PYP) curriculum in details" at bounding box center [675, 215] width 1031 height 23
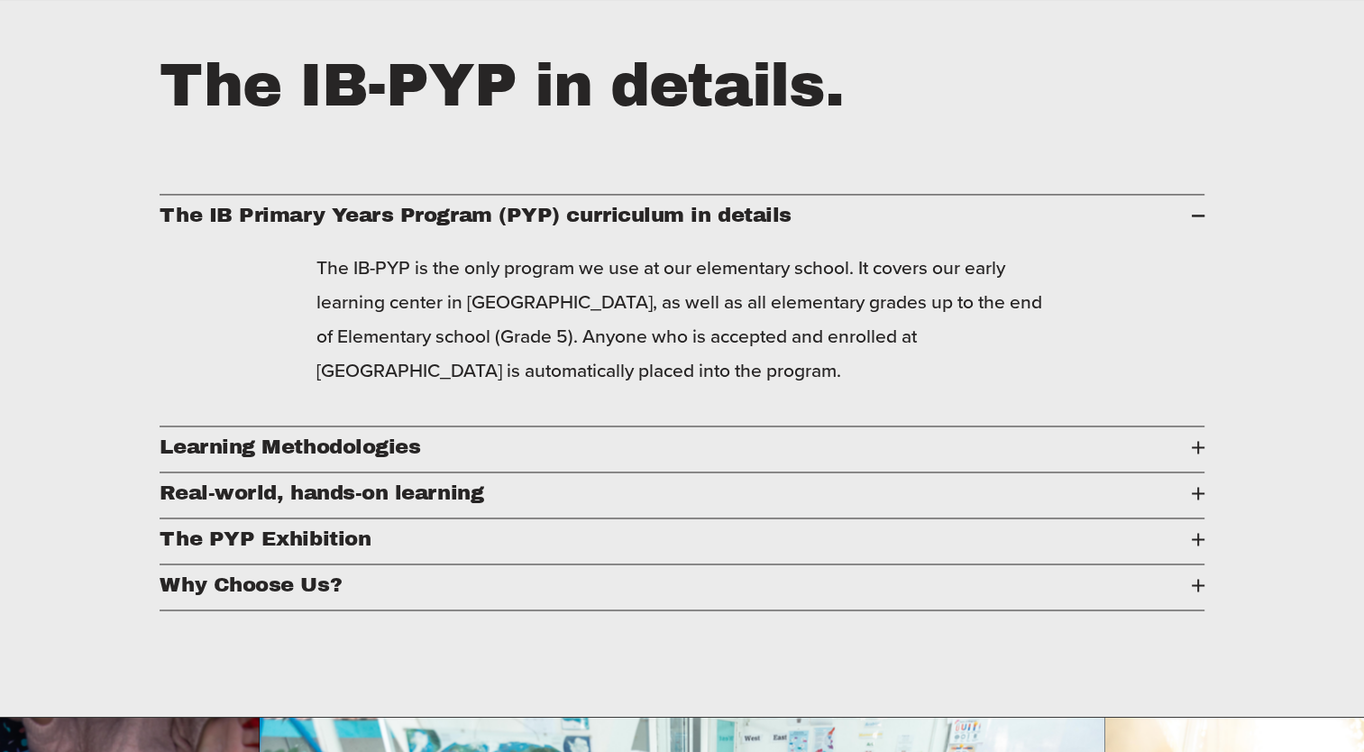
click at [1192, 448] on div at bounding box center [1198, 447] width 13 height 2
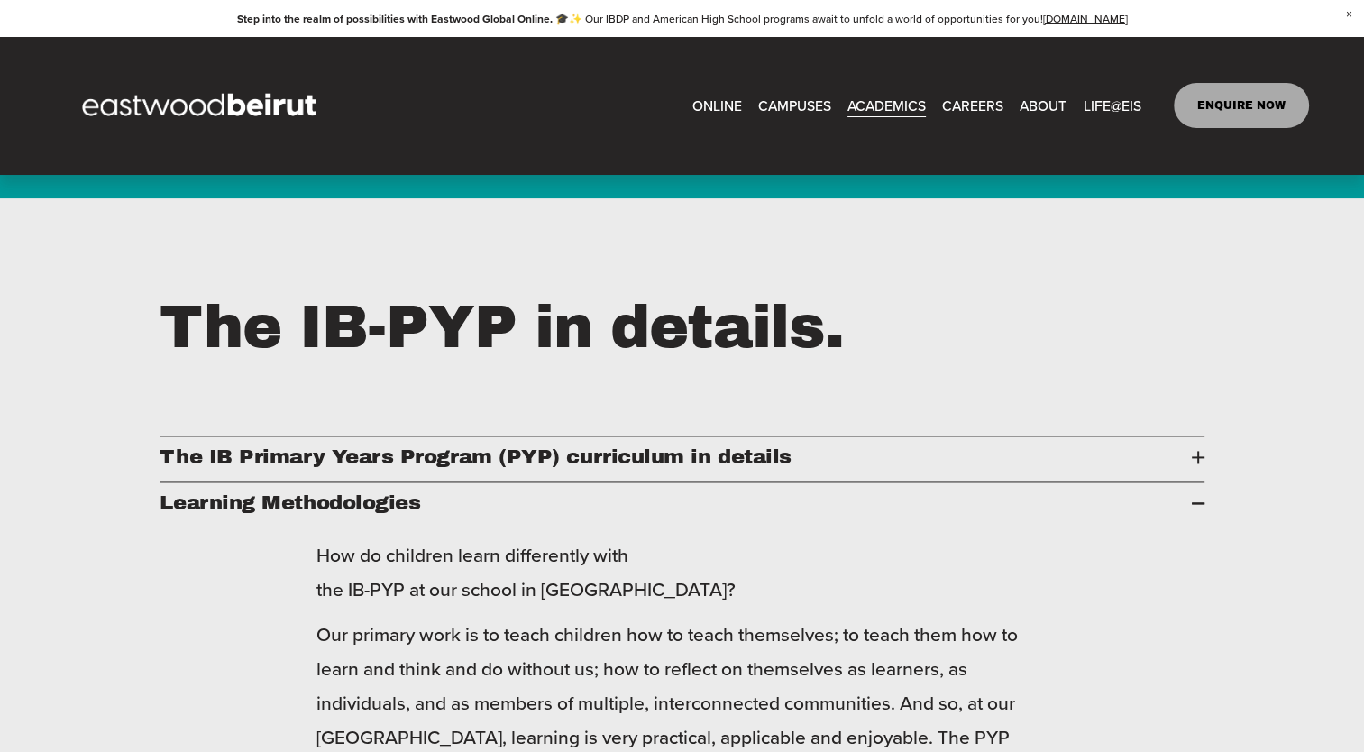
scroll to position [2452, 0]
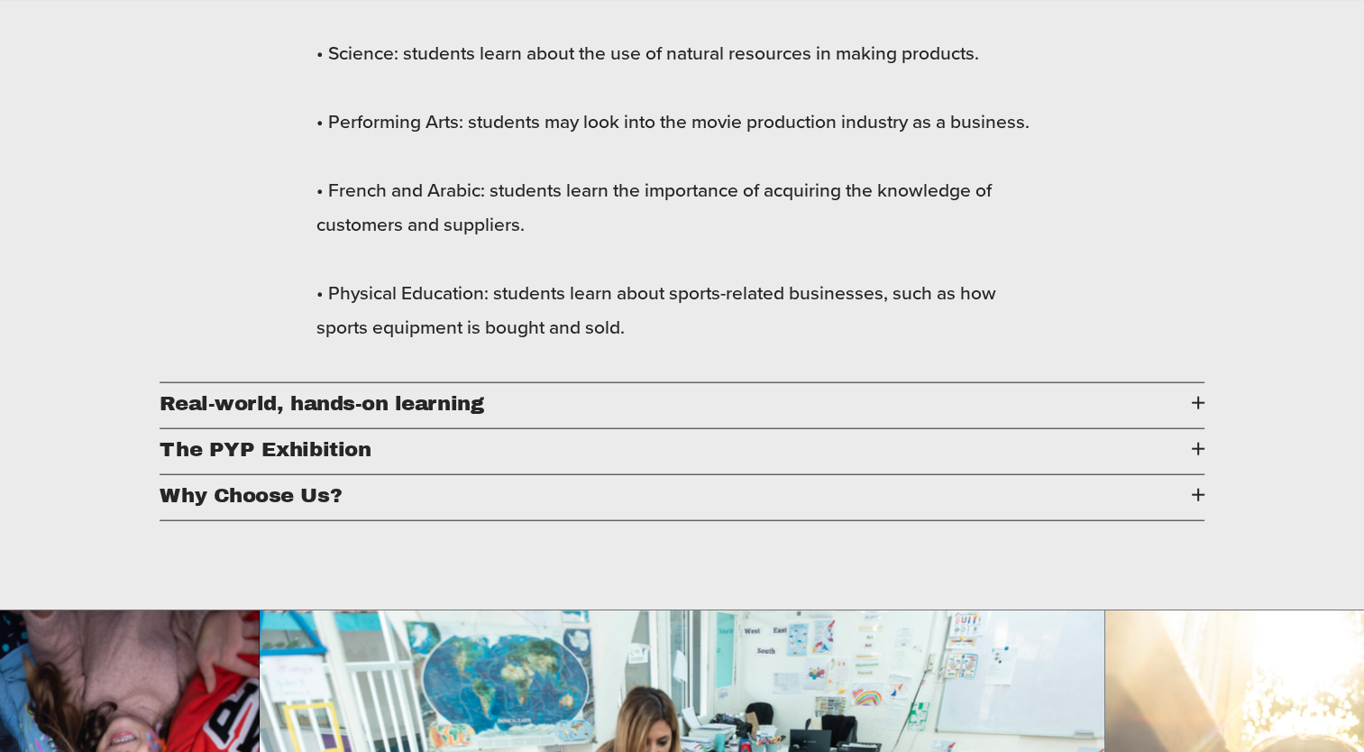
scroll to position [4183, 0]
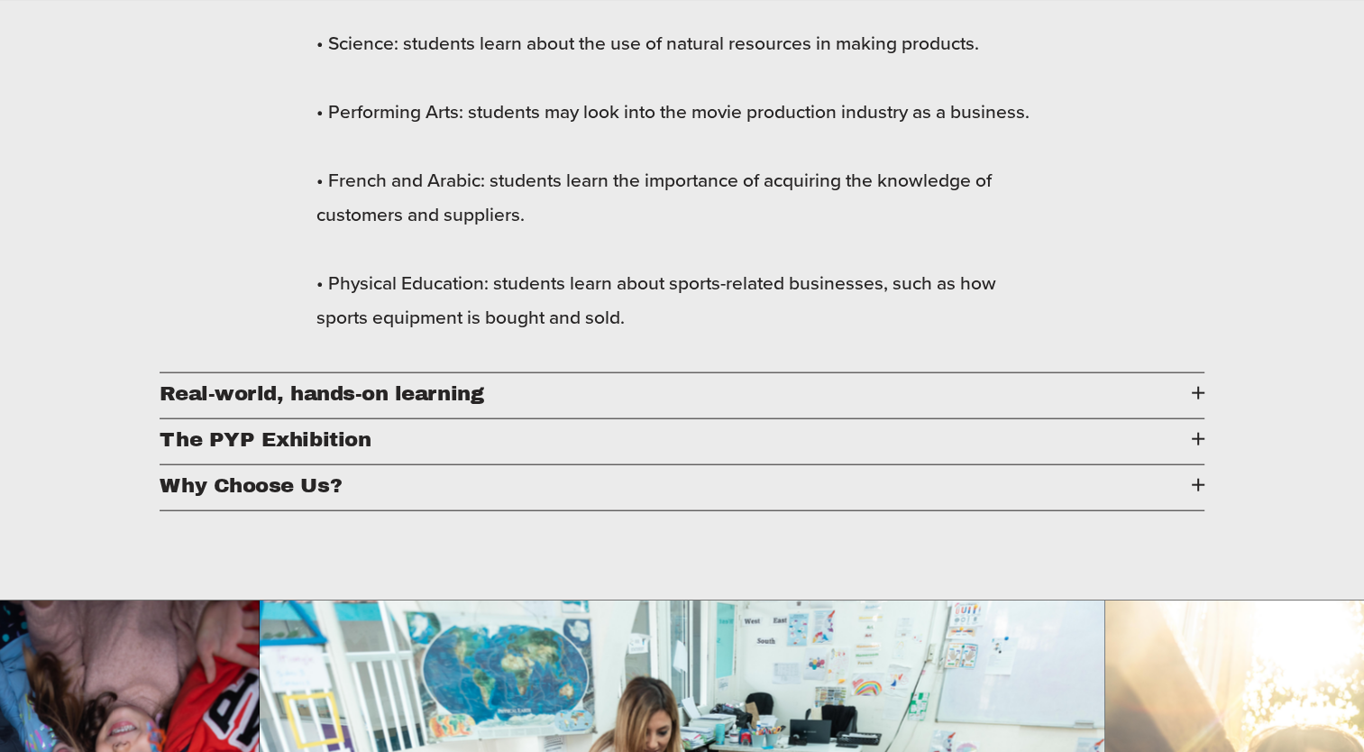
click at [1178, 405] on span "Real-world, hands-on learning" at bounding box center [675, 393] width 1031 height 23
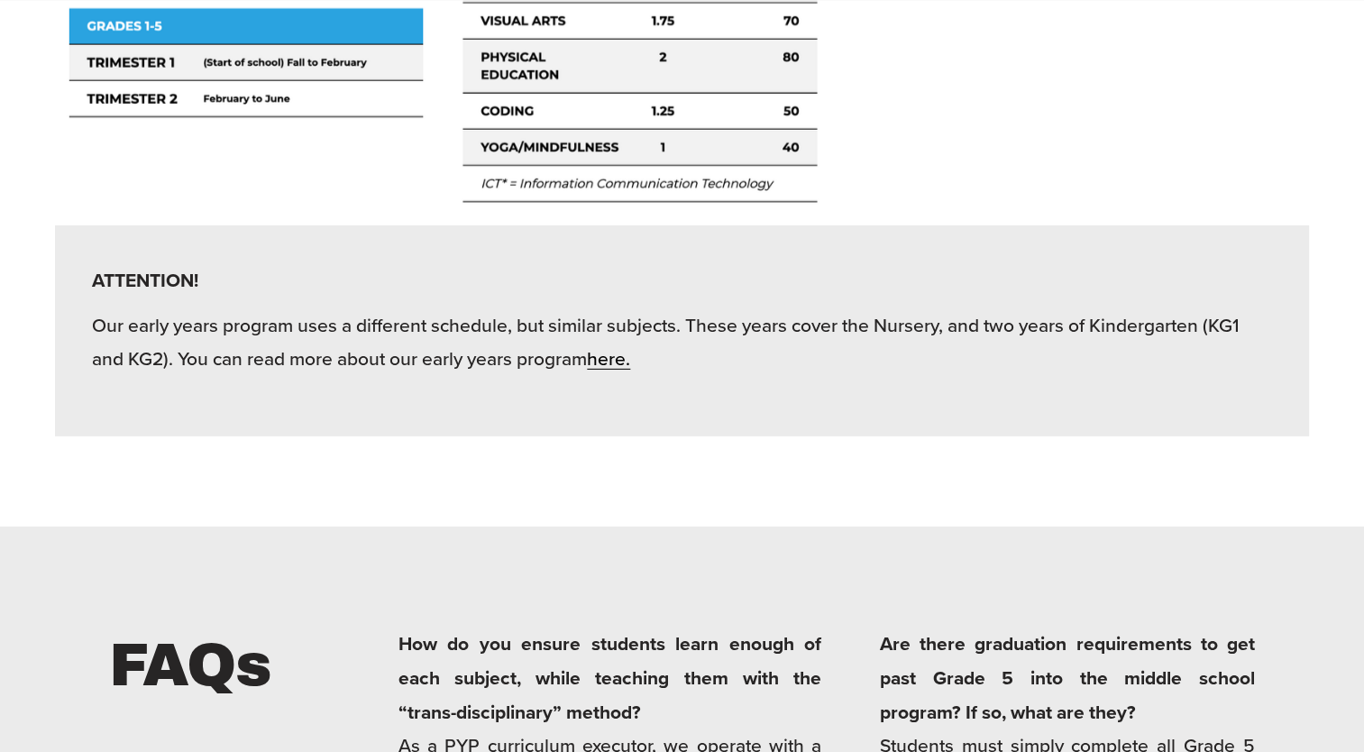
scroll to position [5409, 0]
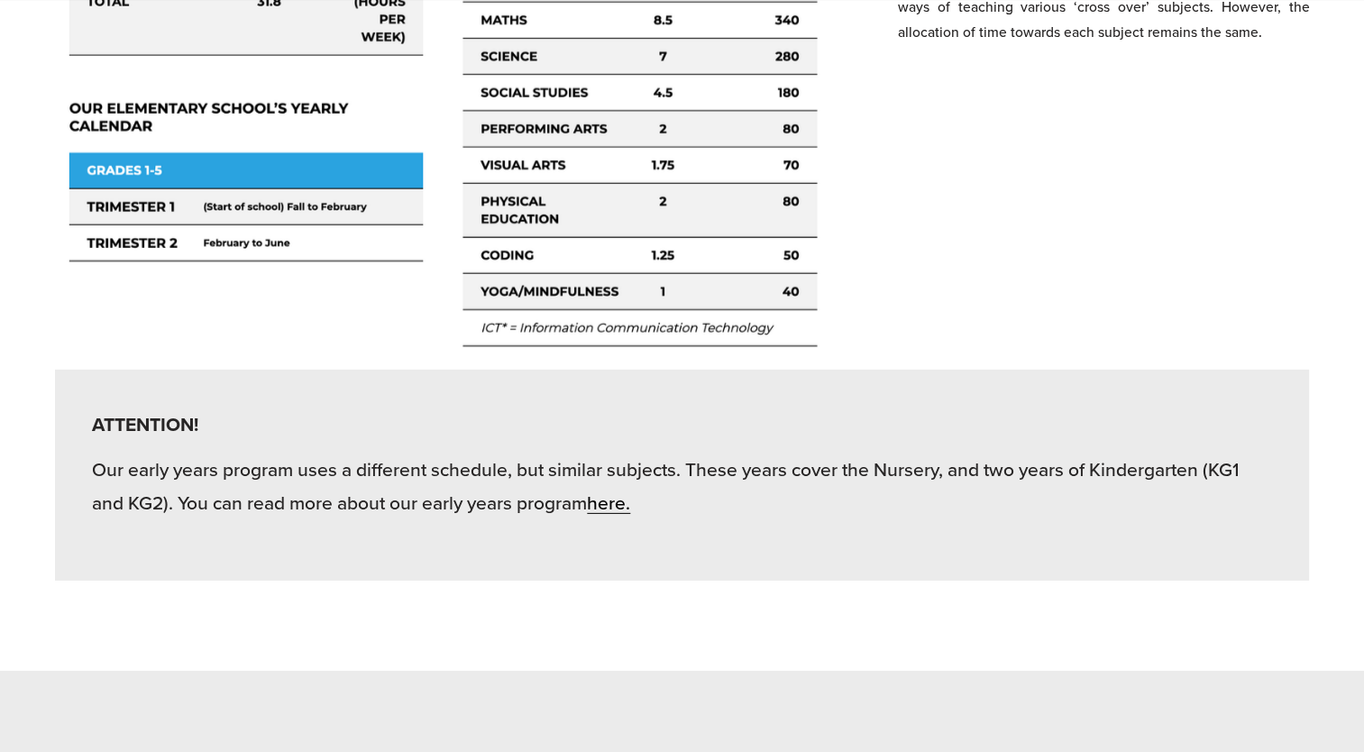
click at [621, 516] on link "here." at bounding box center [608, 502] width 43 height 27
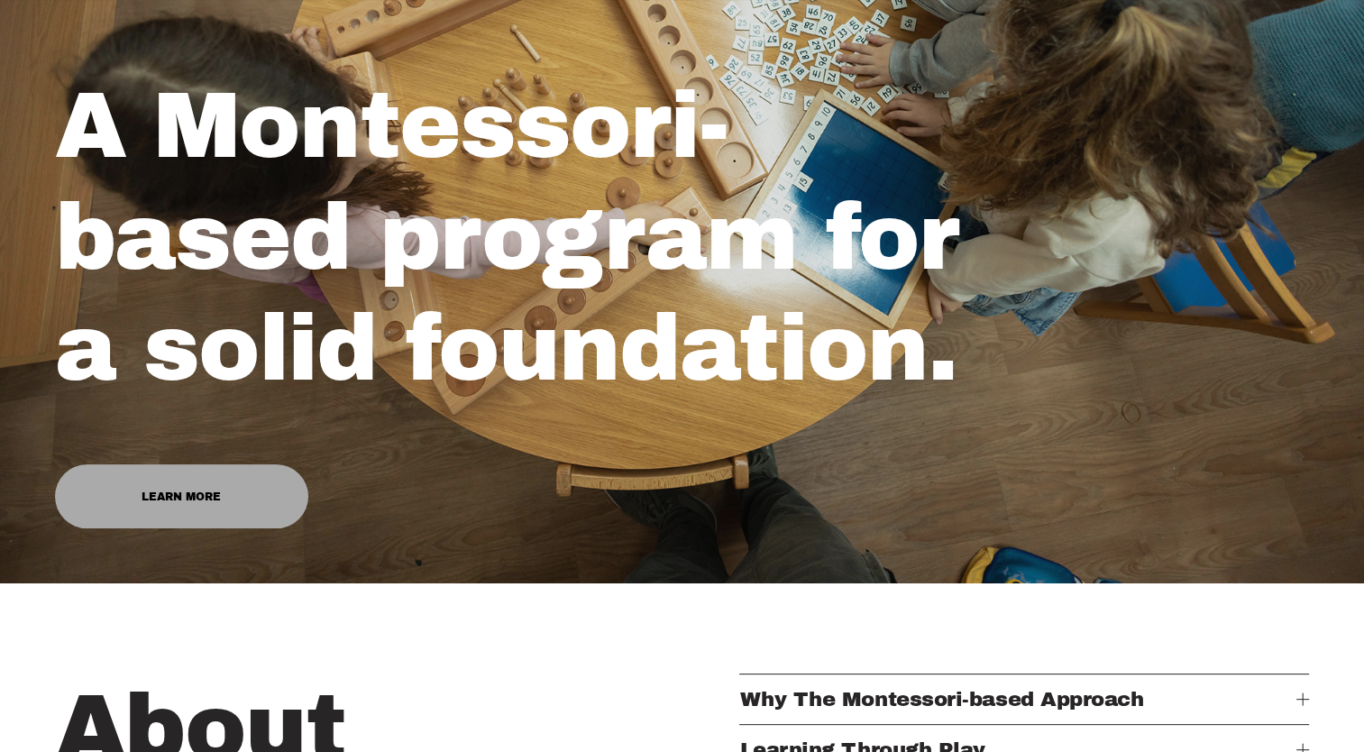
scroll to position [541, 0]
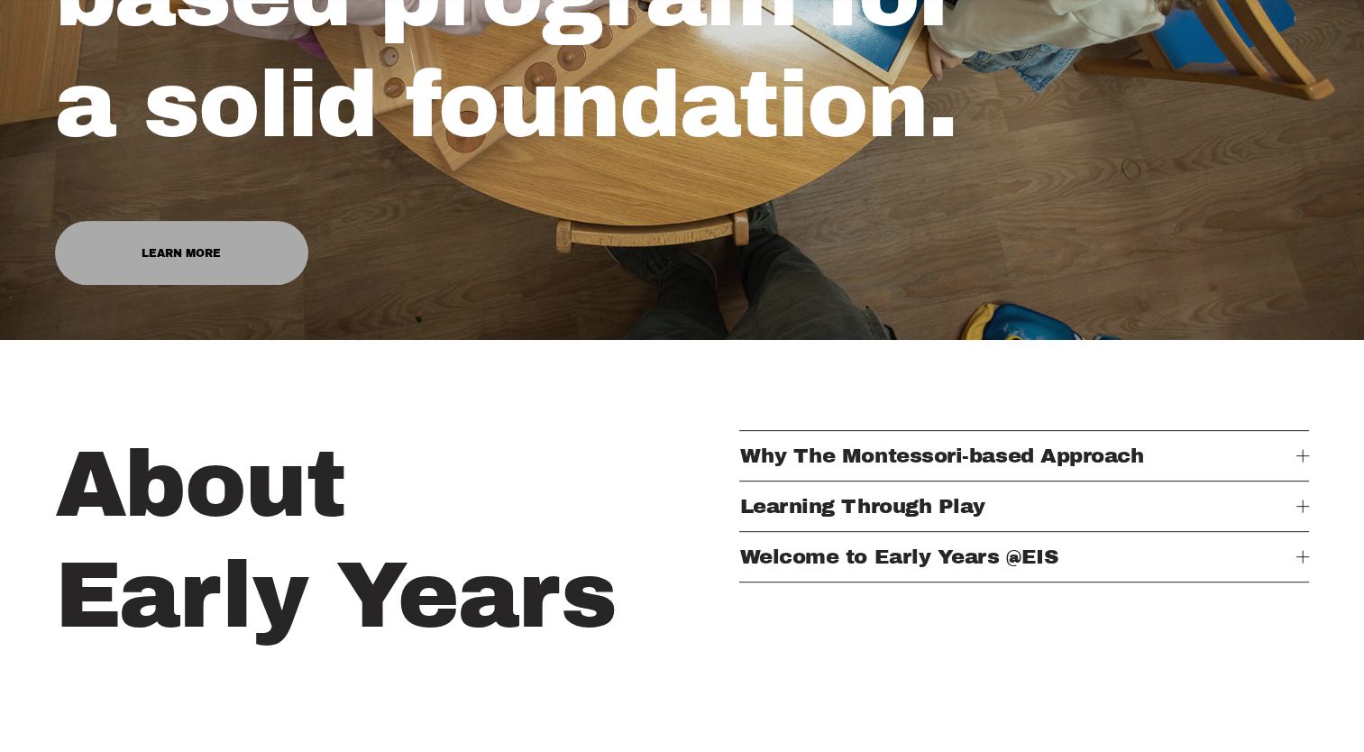
click at [1301, 456] on div at bounding box center [1302, 455] width 13 height 1
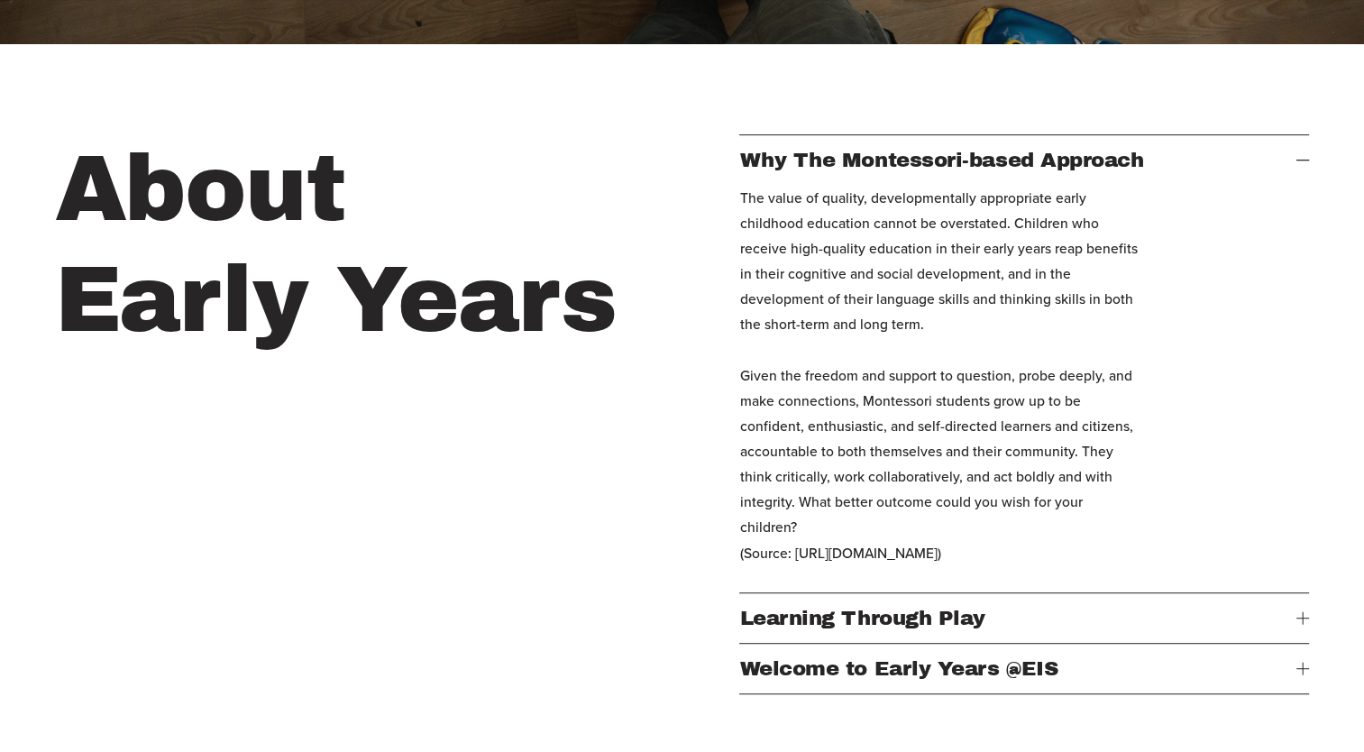
scroll to position [938, 0]
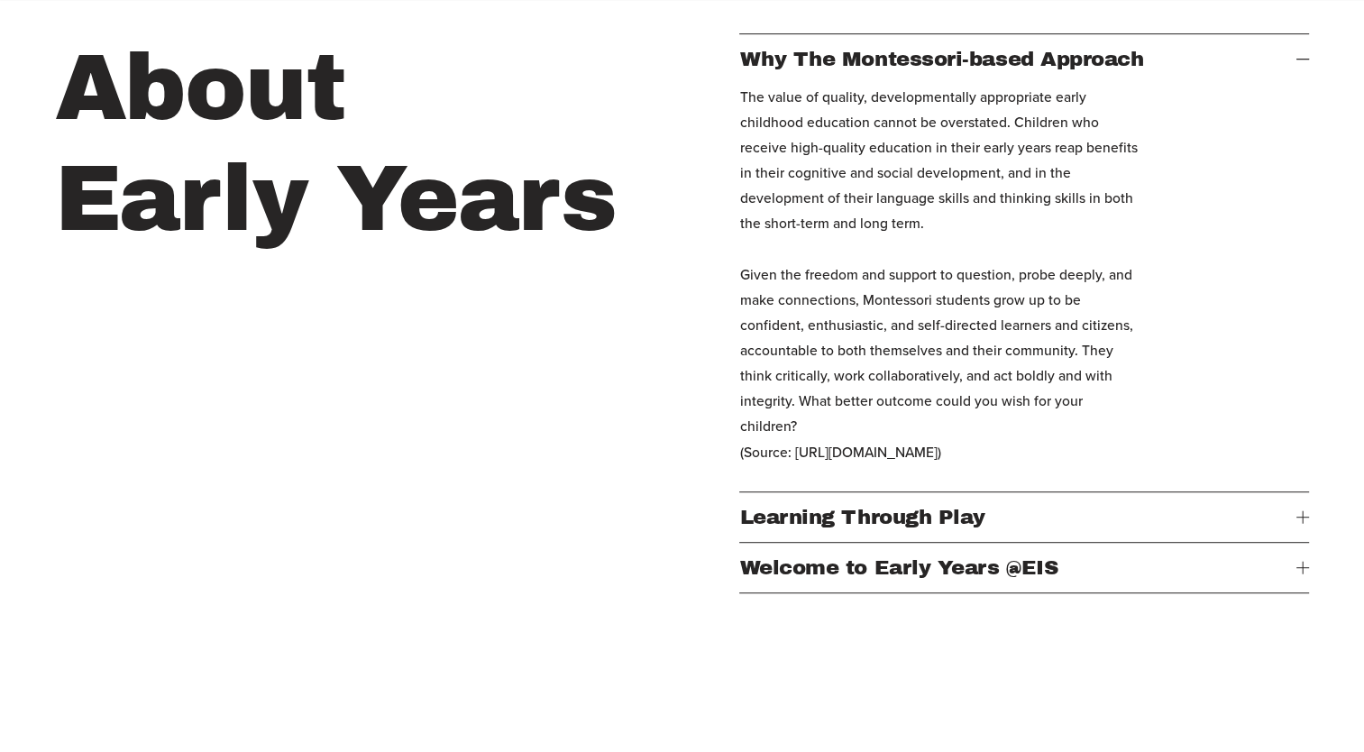
click at [1285, 527] on span "Learning Through Play" at bounding box center [1017, 517] width 557 height 23
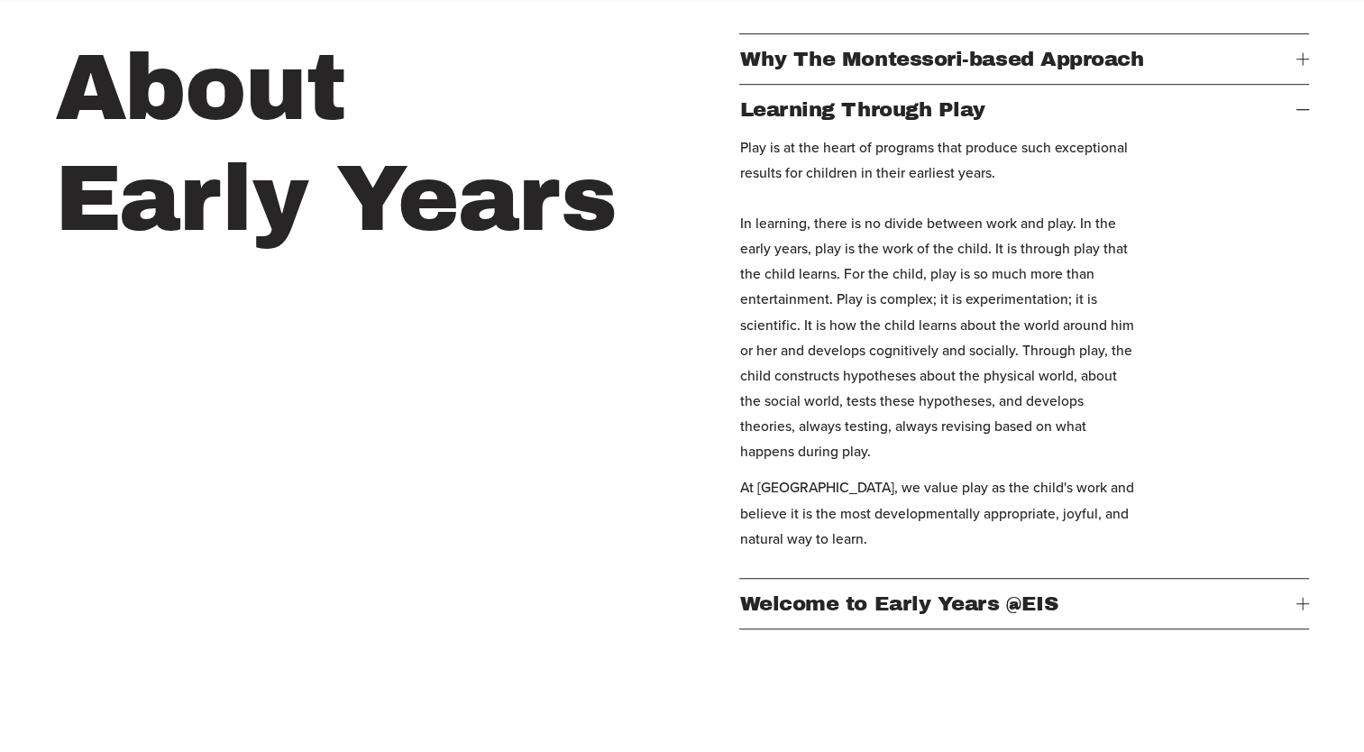
click at [1289, 615] on span "Welcome to Early Years @EIS" at bounding box center [1017, 603] width 557 height 23
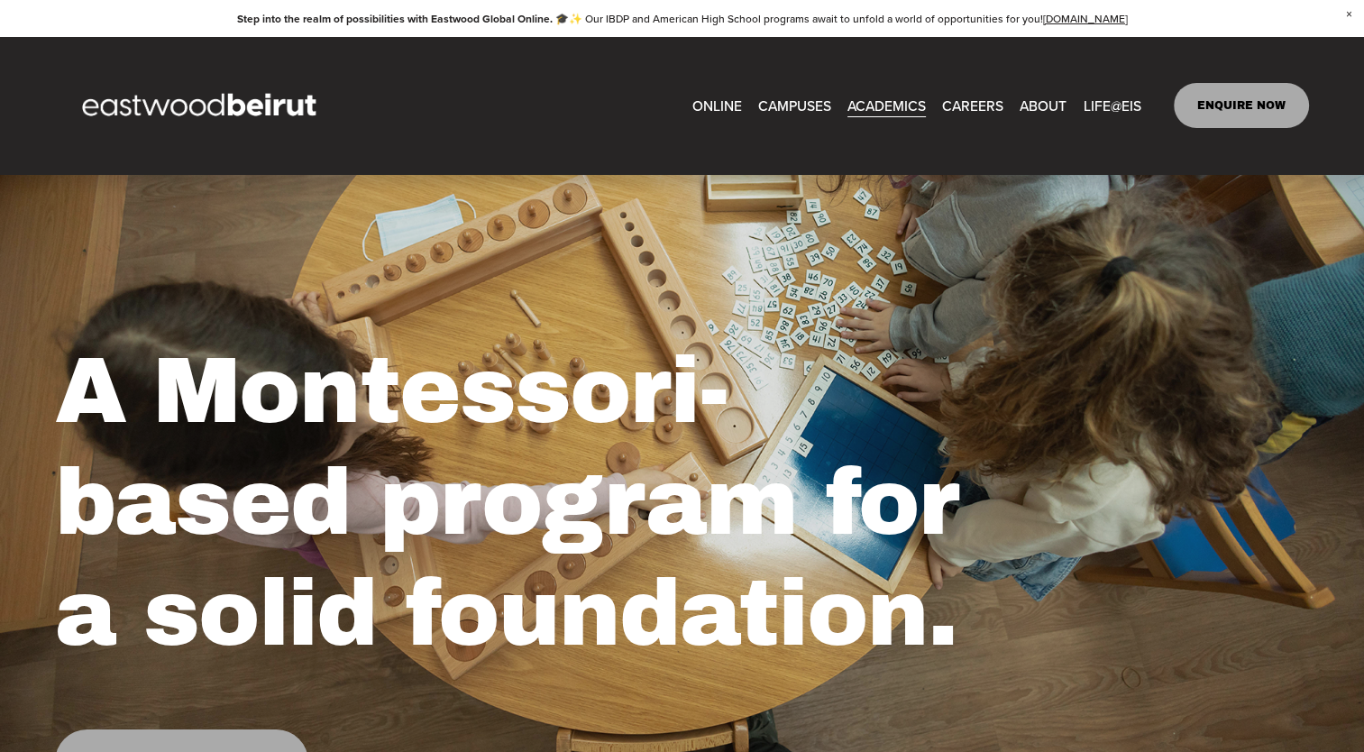
scroll to position [0, 0]
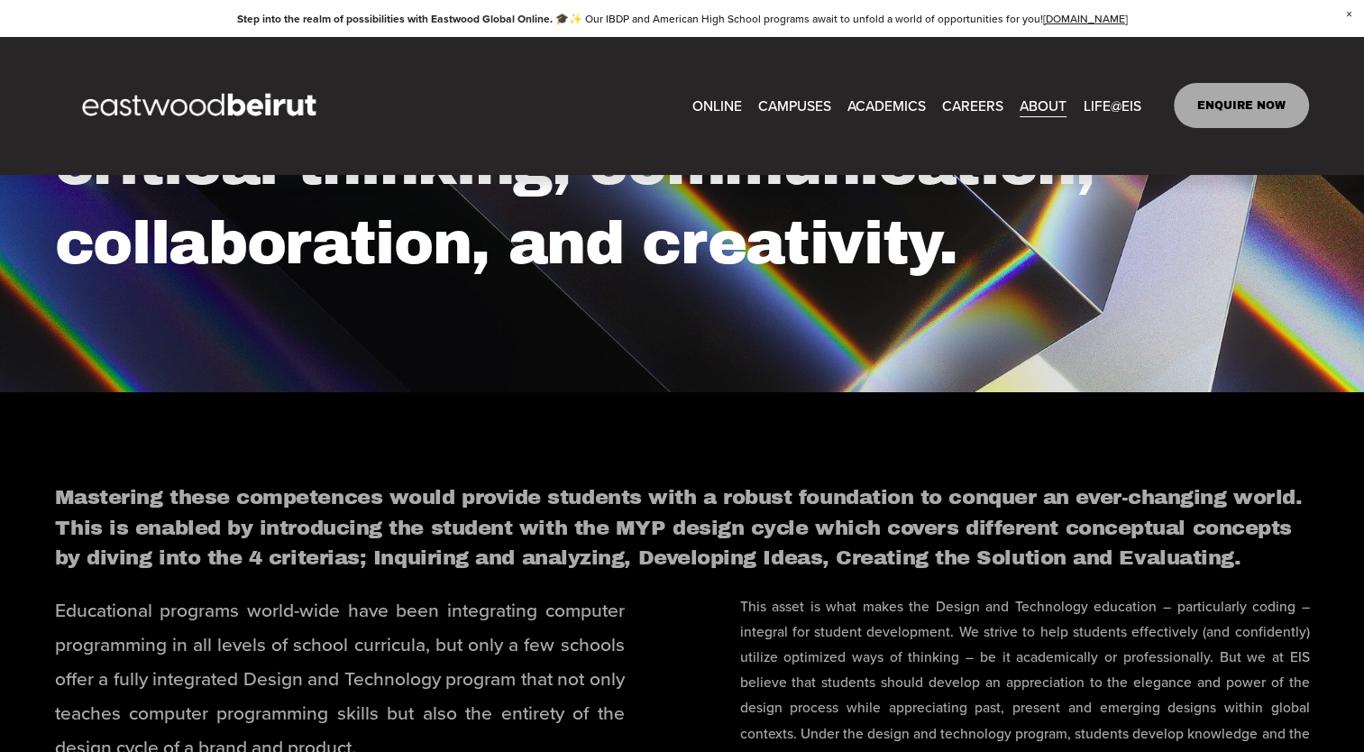
scroll to position [361, 0]
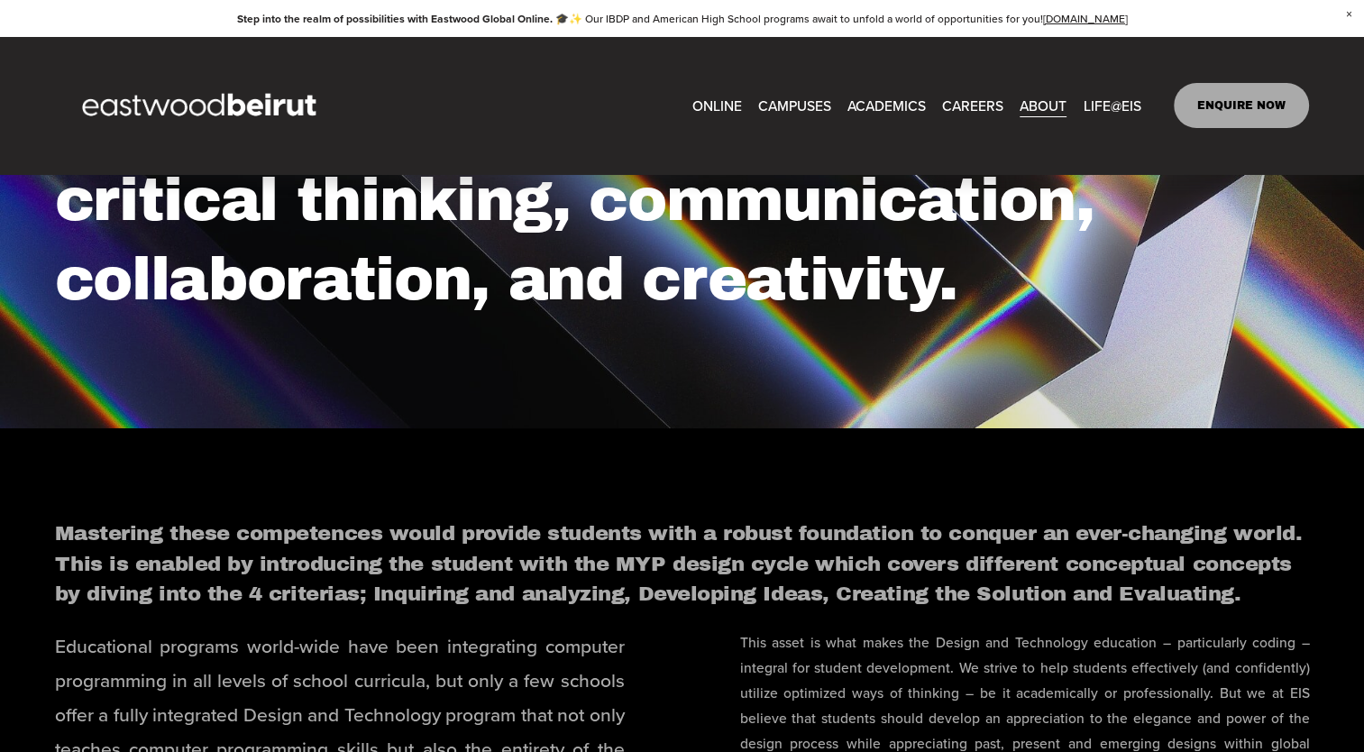
click at [0, 0] on span "Dining" at bounding box center [0, 0] width 0 height 0
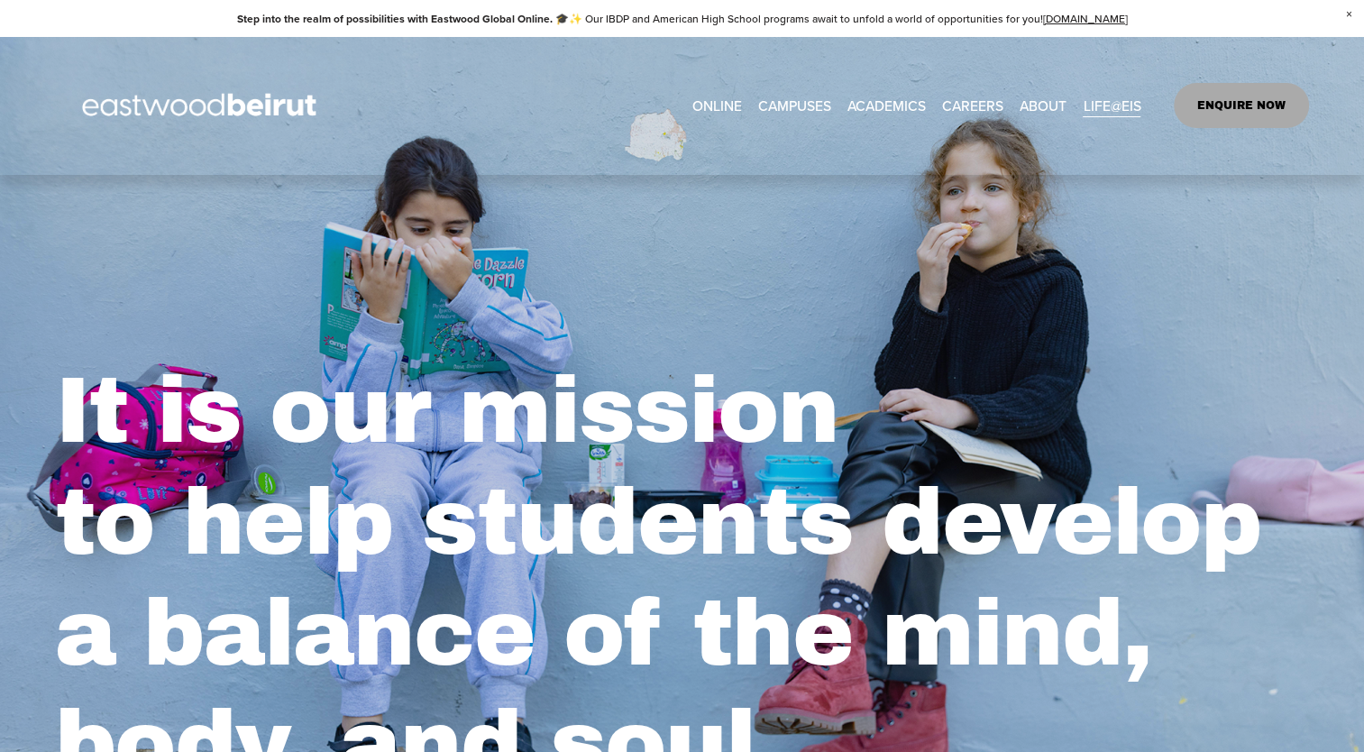
click at [0, 0] on span "Accreditation" at bounding box center [0, 0] width 0 height 0
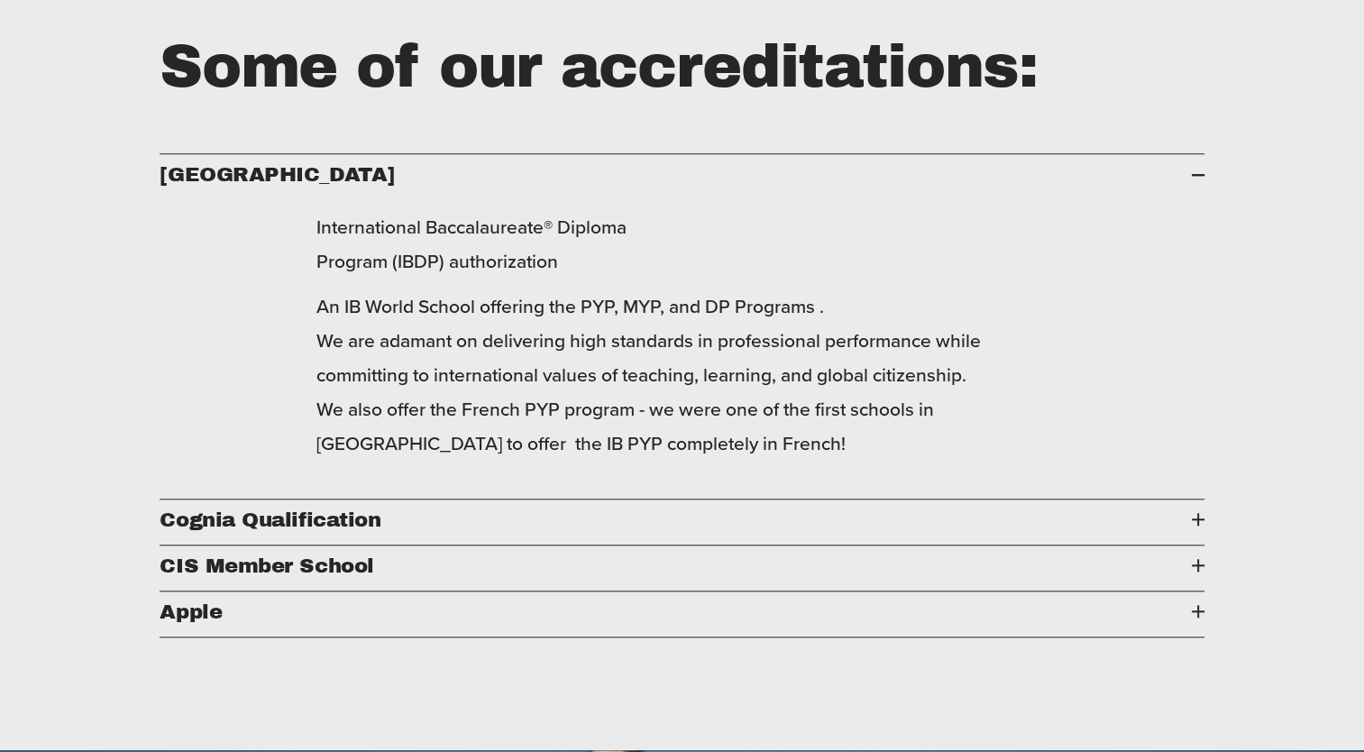
scroll to position [1514, 0]
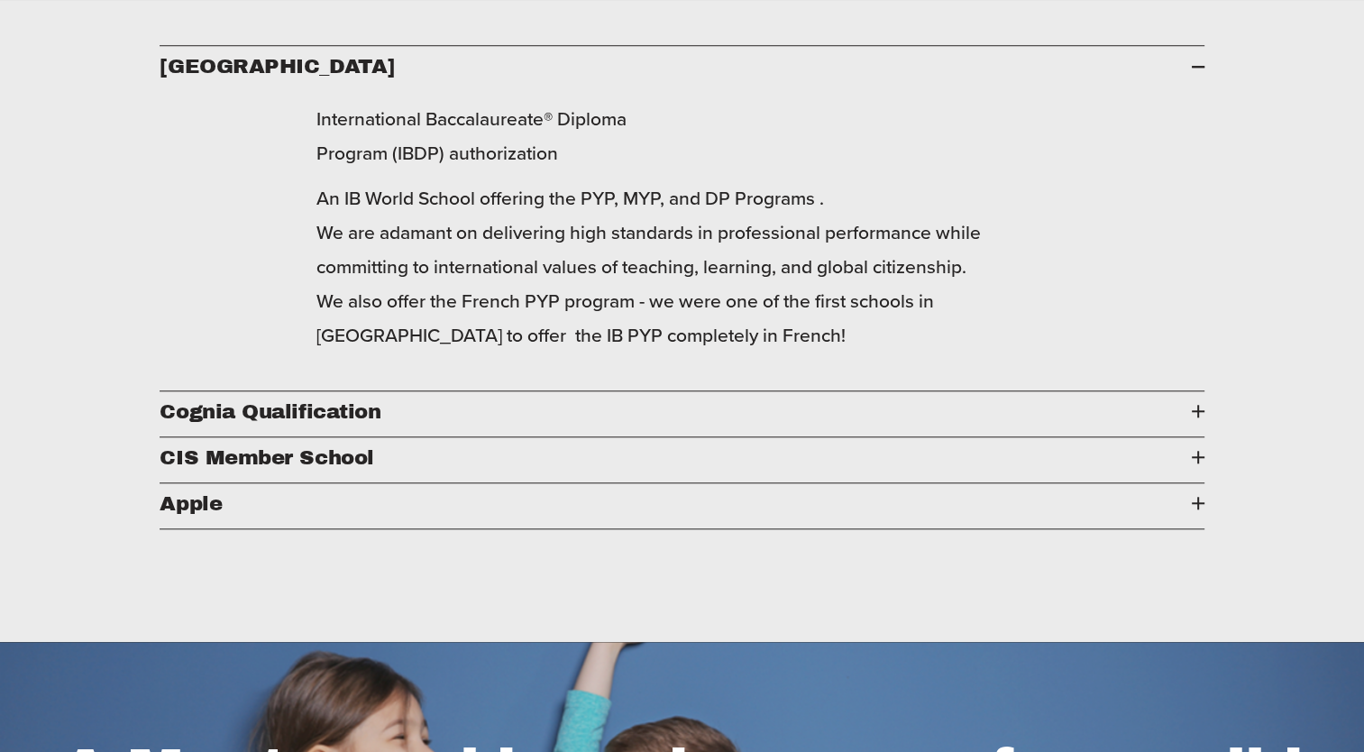
click at [1187, 412] on span "Cognia Qualification" at bounding box center [675, 411] width 1031 height 23
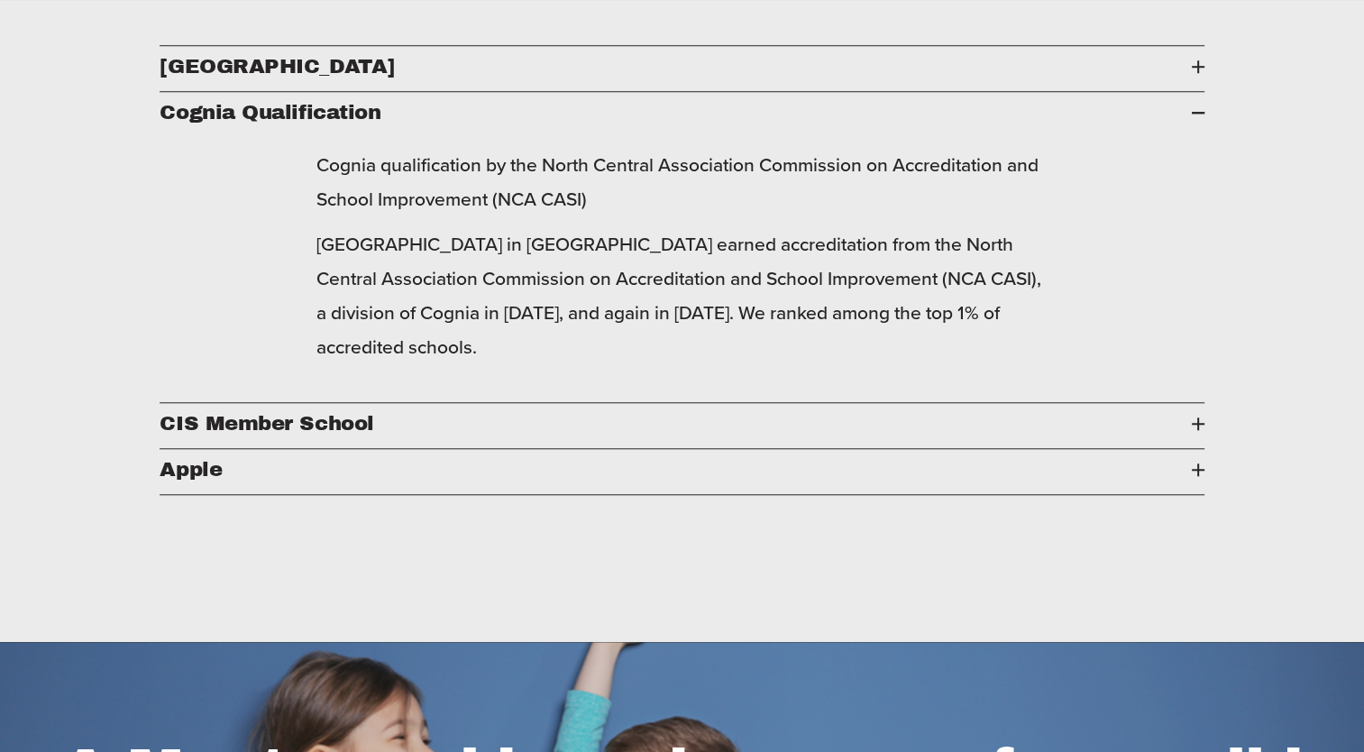
click at [1175, 435] on span "CIS Member School" at bounding box center [675, 423] width 1031 height 23
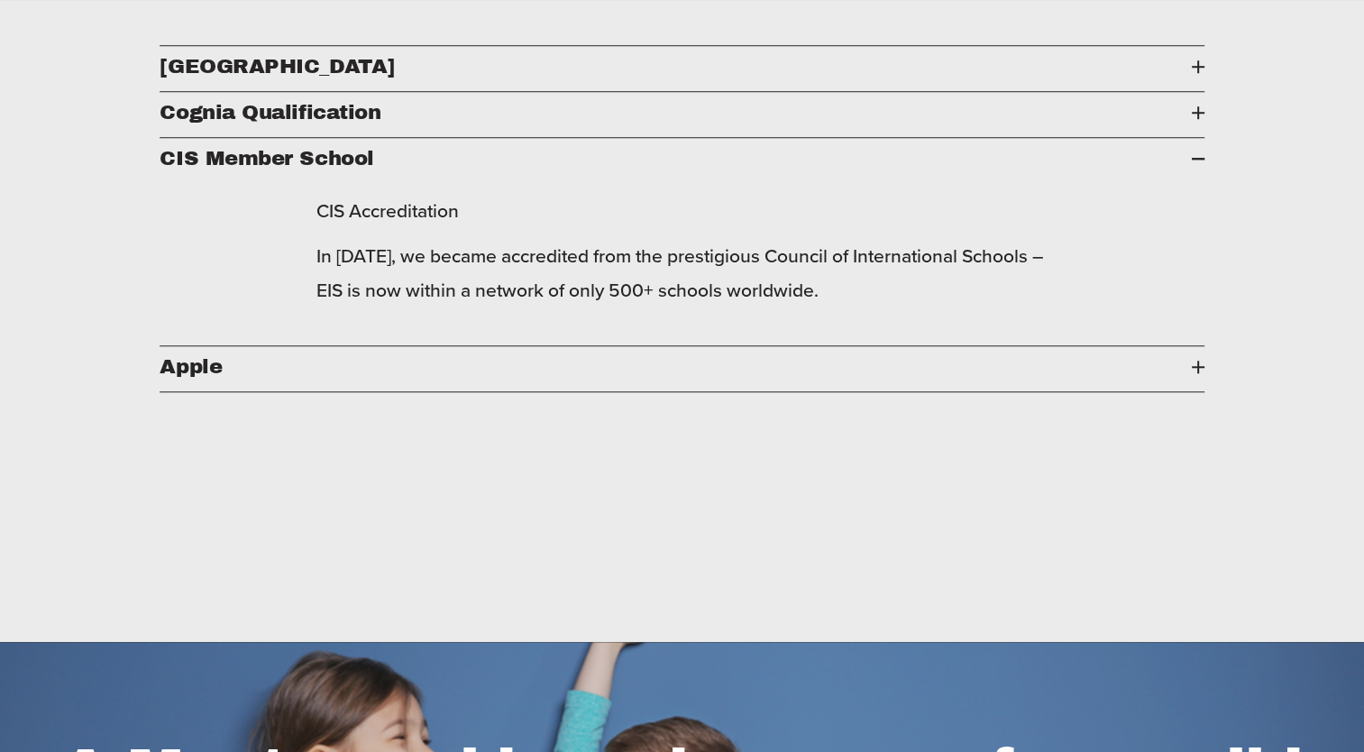
click at [1192, 373] on div at bounding box center [1198, 367] width 13 height 13
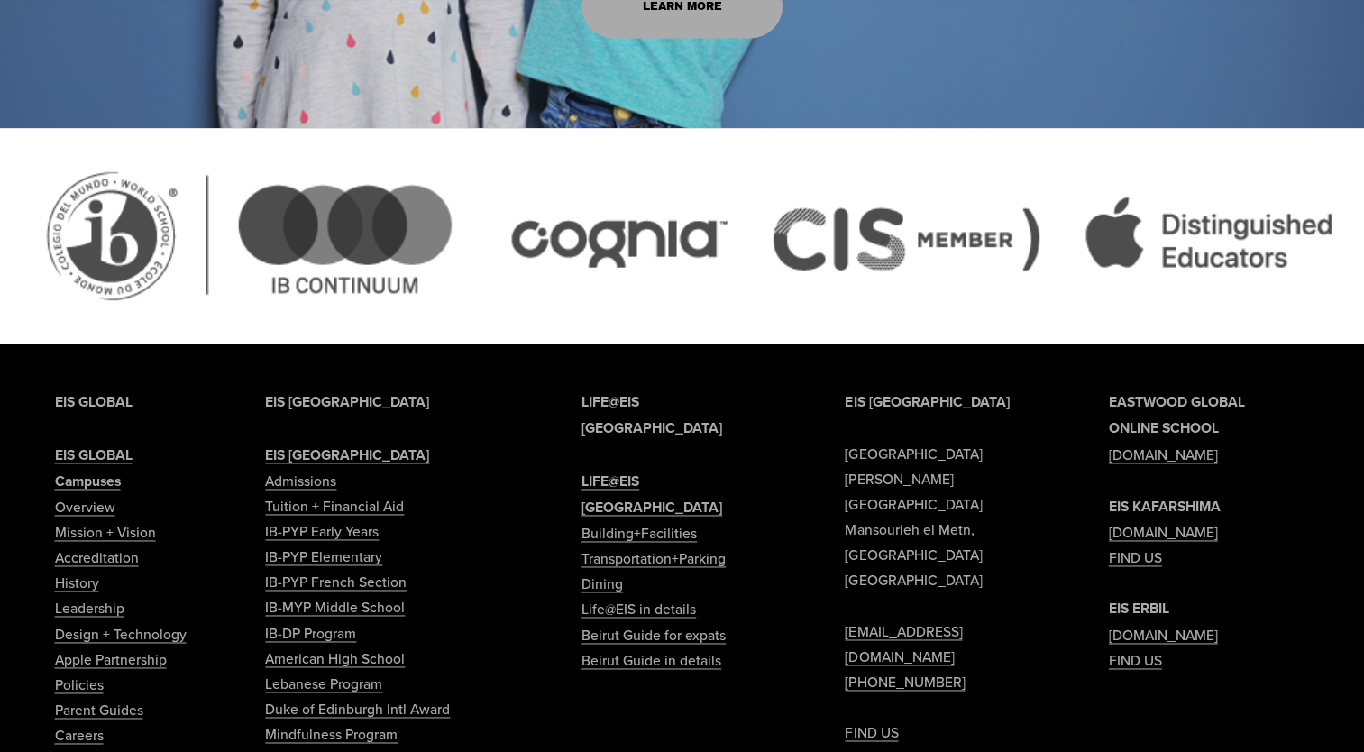
scroll to position [2560, 0]
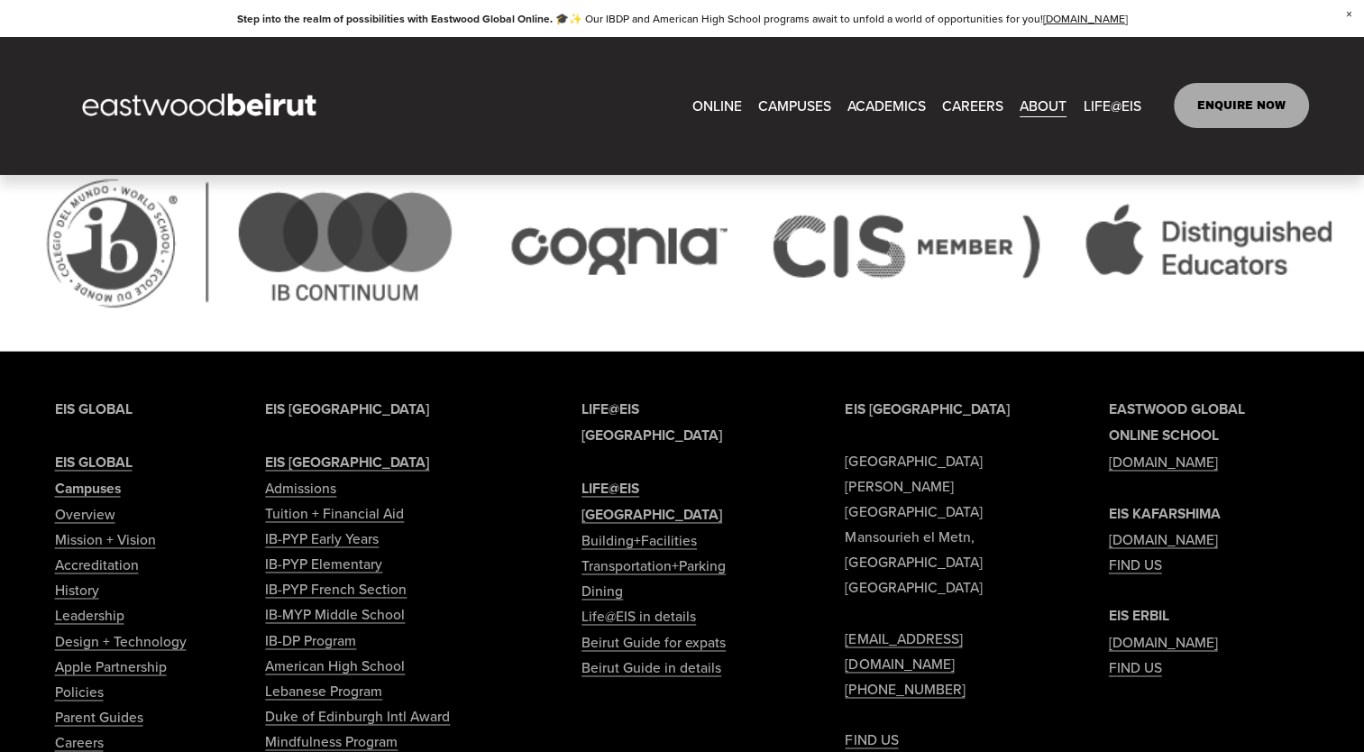
click at [725, 109] on link "ONLINE" at bounding box center [717, 106] width 50 height 28
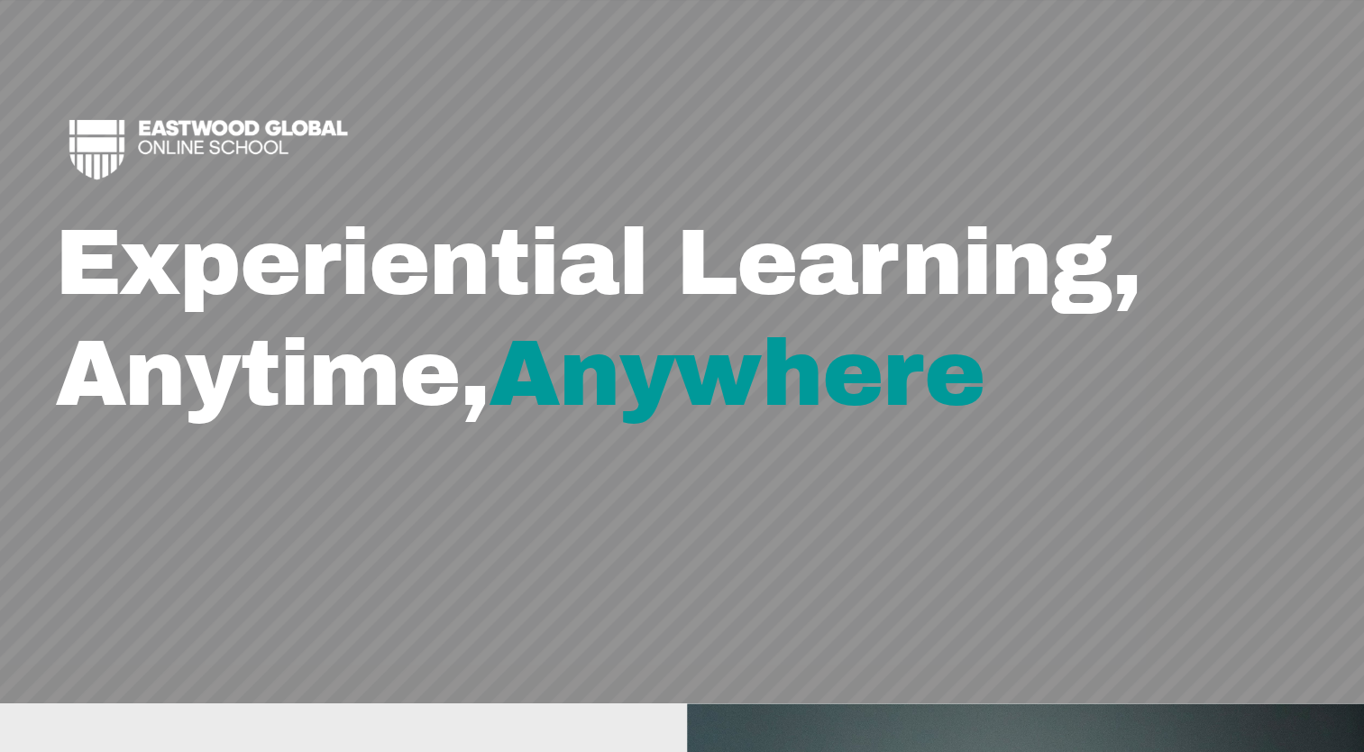
scroll to position [288, 0]
